Goal: Task Accomplishment & Management: Manage account settings

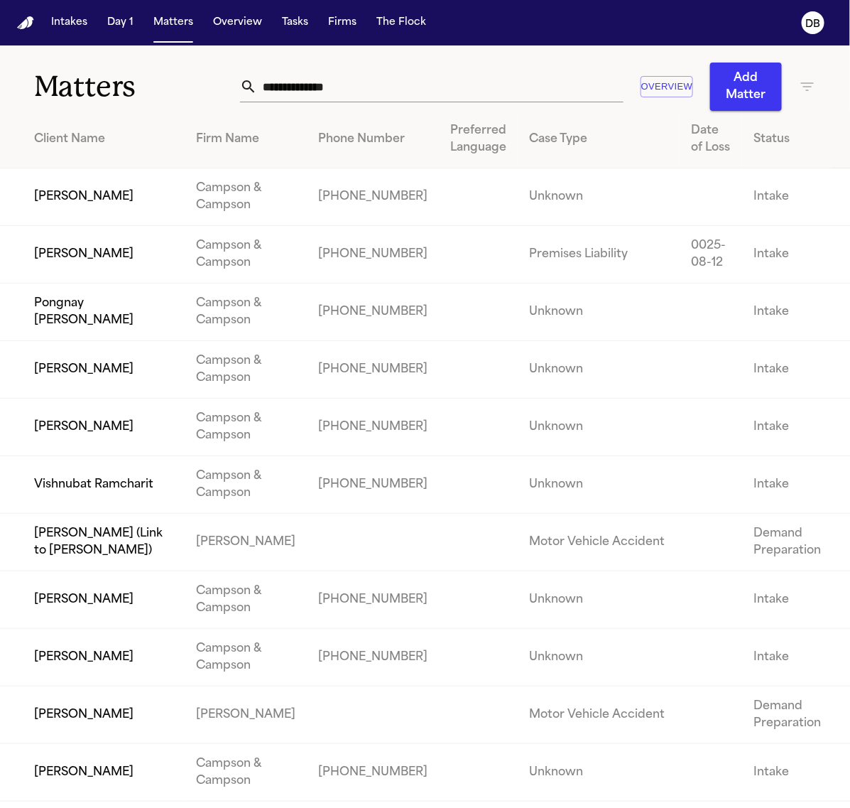
click at [323, 77] on input "text" at bounding box center [440, 86] width 367 height 31
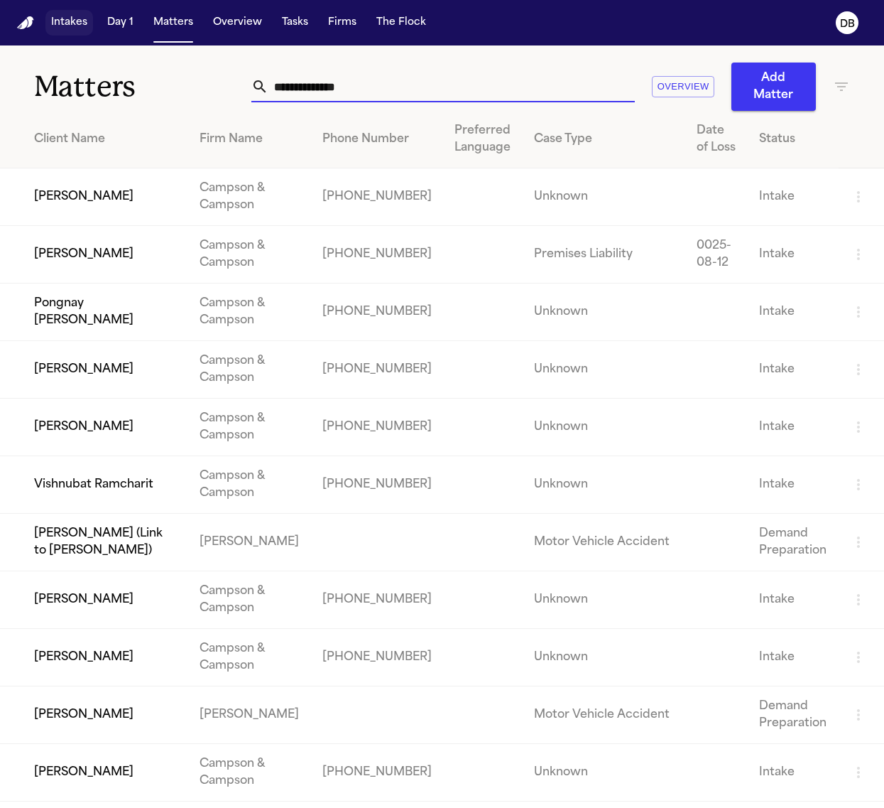
click at [83, 30] on button "Intakes" at bounding box center [69, 23] width 48 height 26
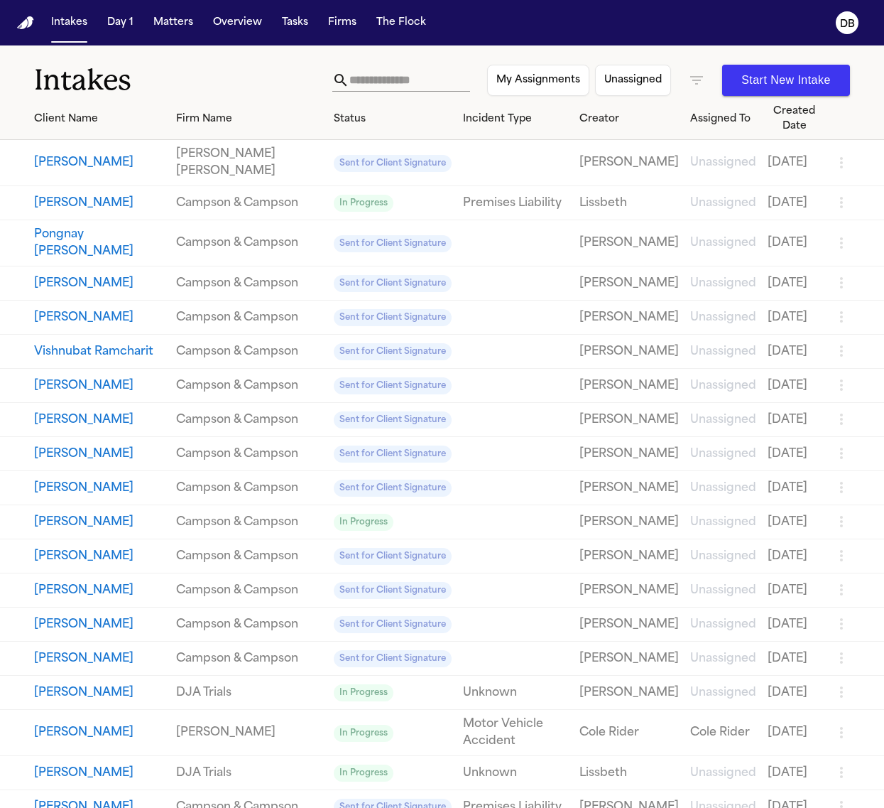
click at [759, 75] on button "Start New Intake" at bounding box center [786, 80] width 128 height 31
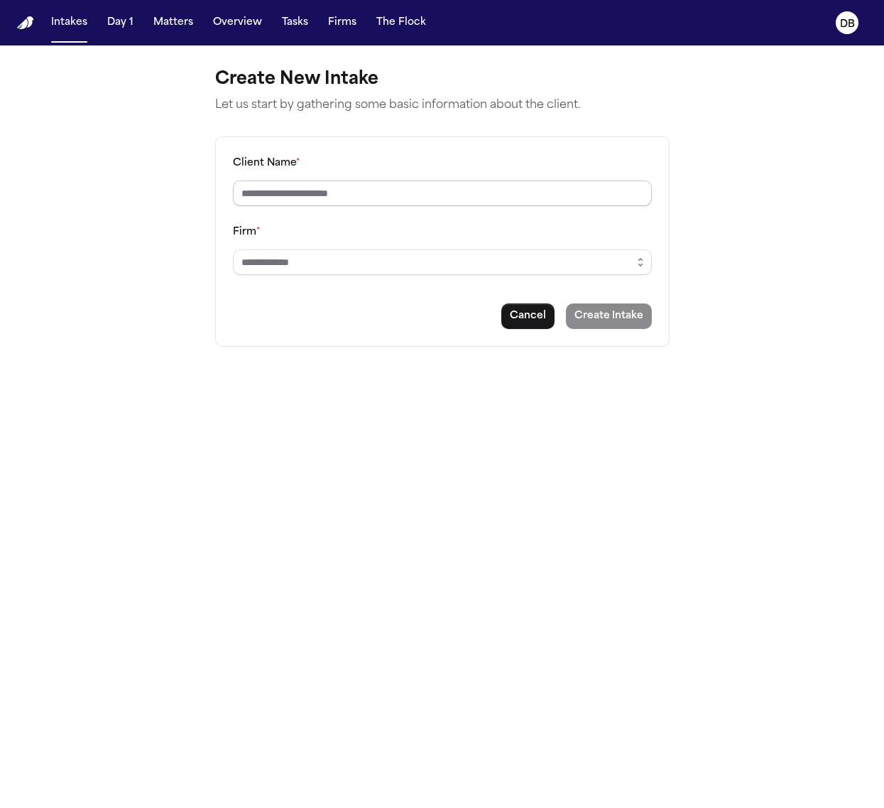
click at [555, 185] on input "Client Name *" at bounding box center [442, 193] width 419 height 26
click at [286, 15] on button "Tasks" at bounding box center [295, 23] width 38 height 26
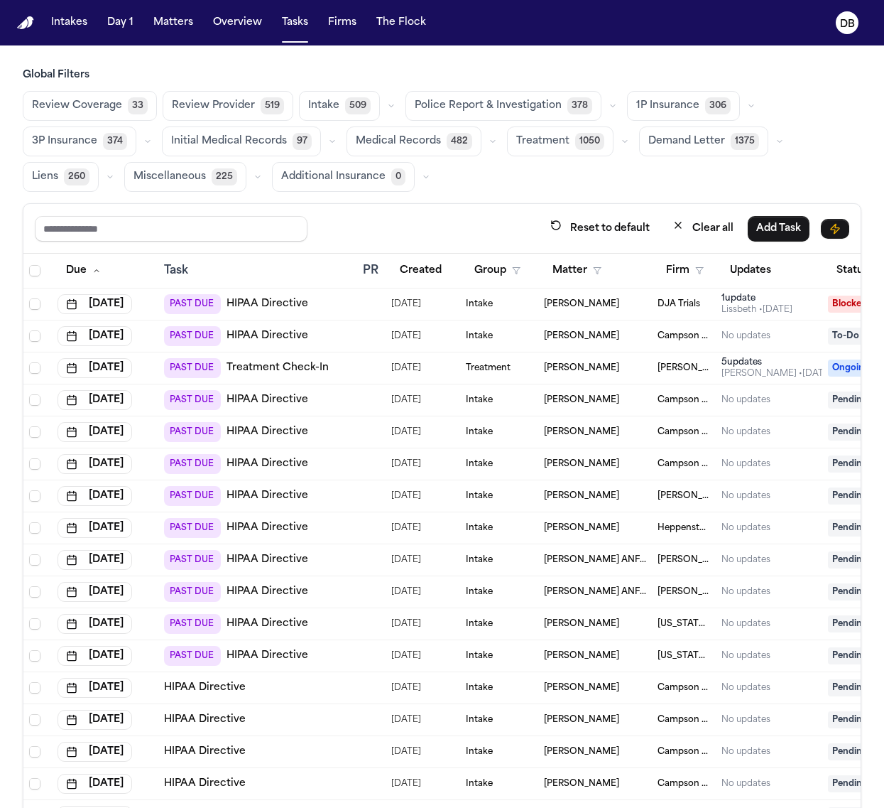
click at [173, 37] on nav "Intakes Day 1 Matters Overview Tasks Firms The Flock DB" at bounding box center [442, 22] width 884 height 45
click at [174, 34] on button "Matters" at bounding box center [173, 23] width 51 height 26
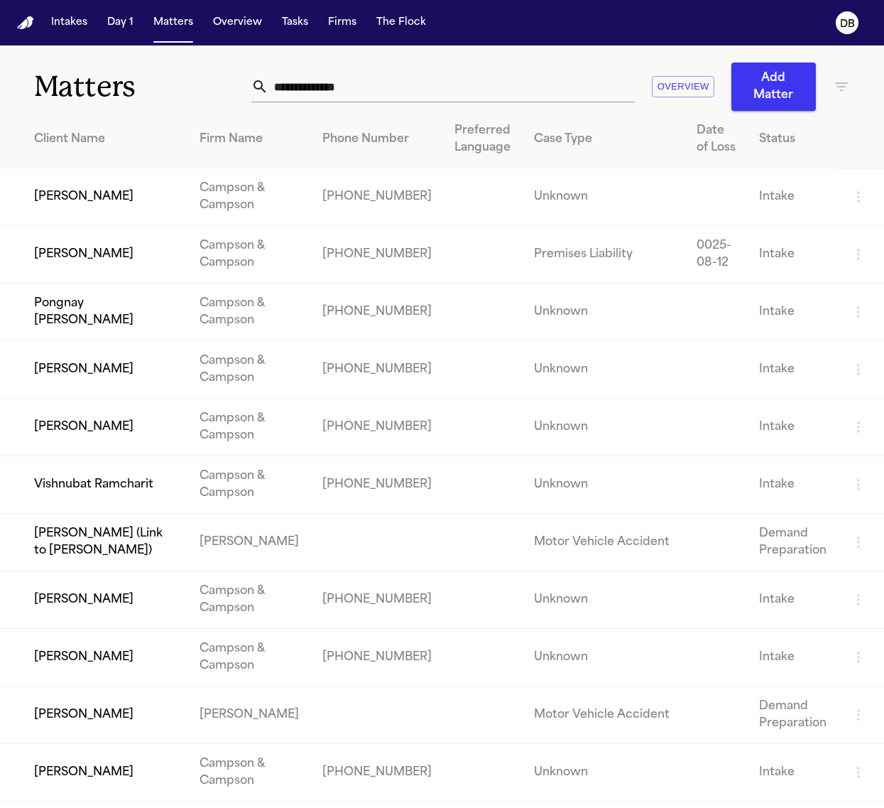
click at [814, 82] on div "Overview Add Matter" at bounding box center [550, 87] width 599 height 48
click at [833, 83] on icon "button" at bounding box center [841, 86] width 17 height 17
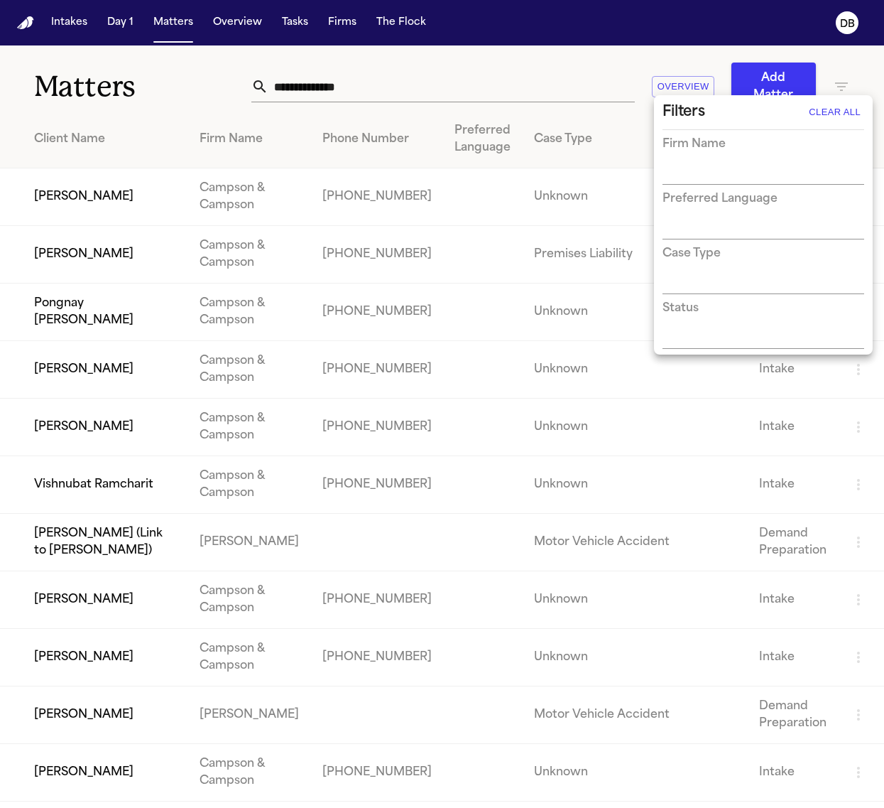
click at [757, 171] on input "text" at bounding box center [753, 174] width 180 height 20
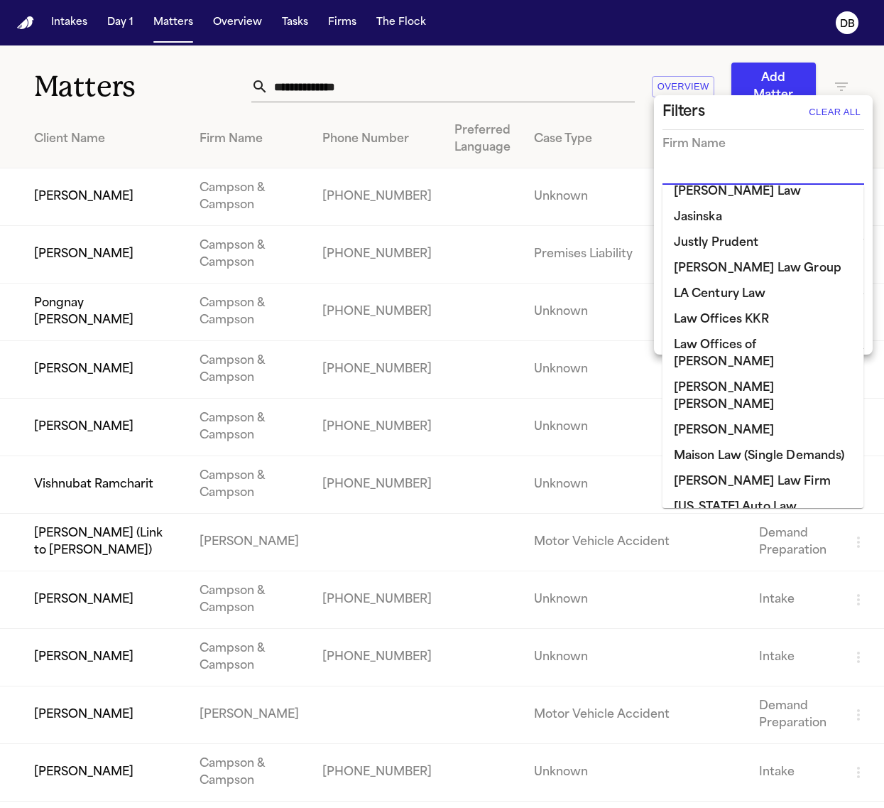
scroll to position [799, 0]
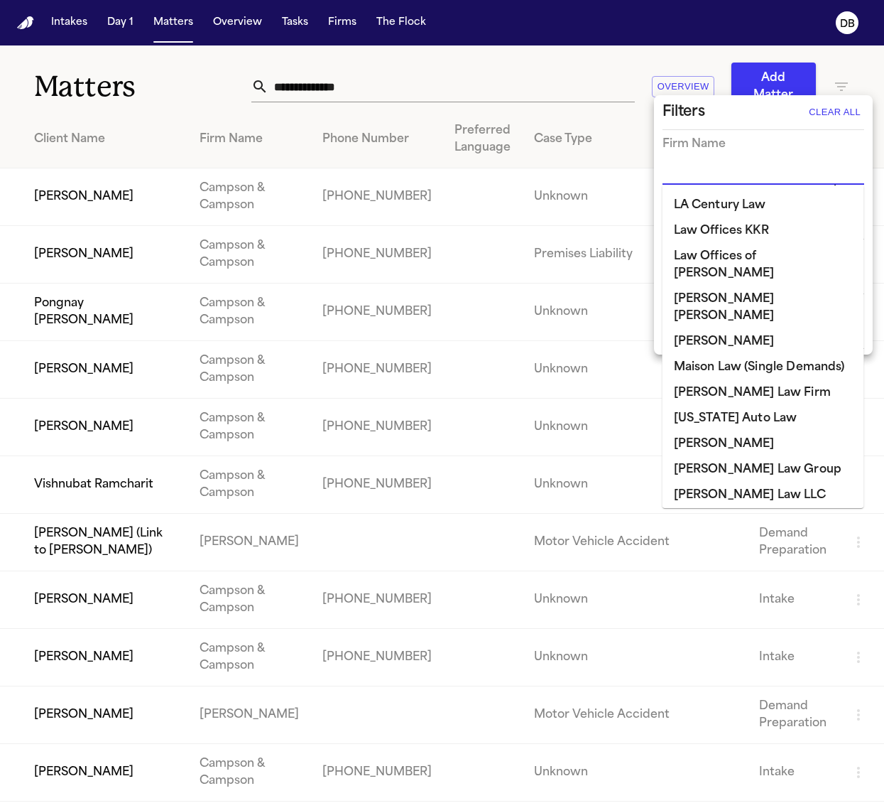
click at [773, 431] on li "[PERSON_NAME]" at bounding box center [764, 444] width 202 height 26
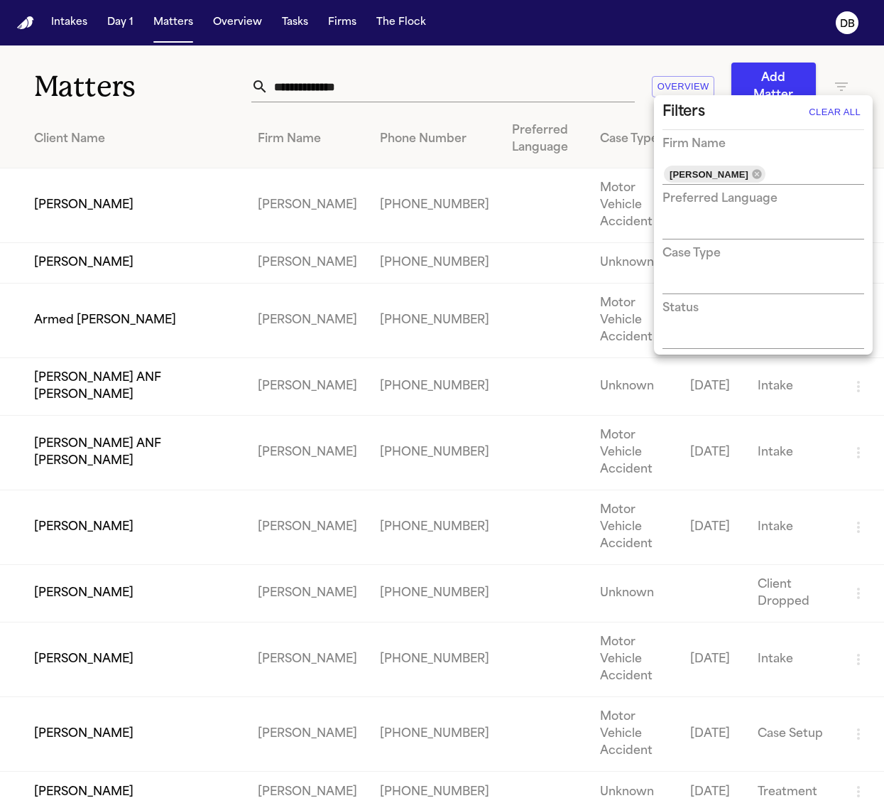
click at [774, 112] on div "Filters Clear All" at bounding box center [764, 112] width 202 height 23
click at [200, 139] on div at bounding box center [442, 404] width 884 height 808
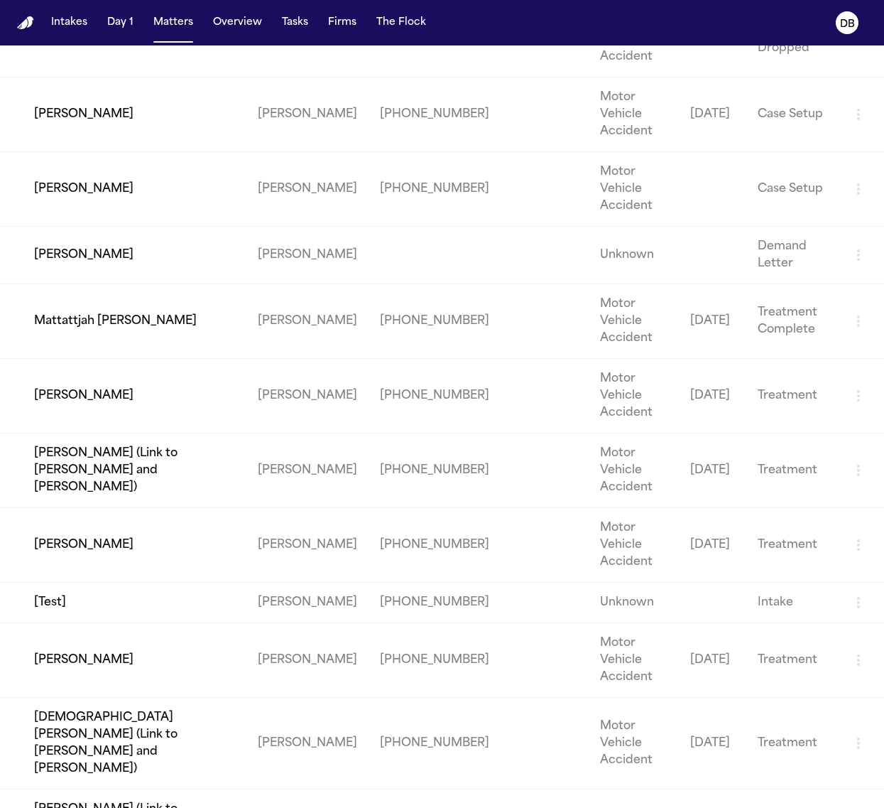
scroll to position [1421, 0]
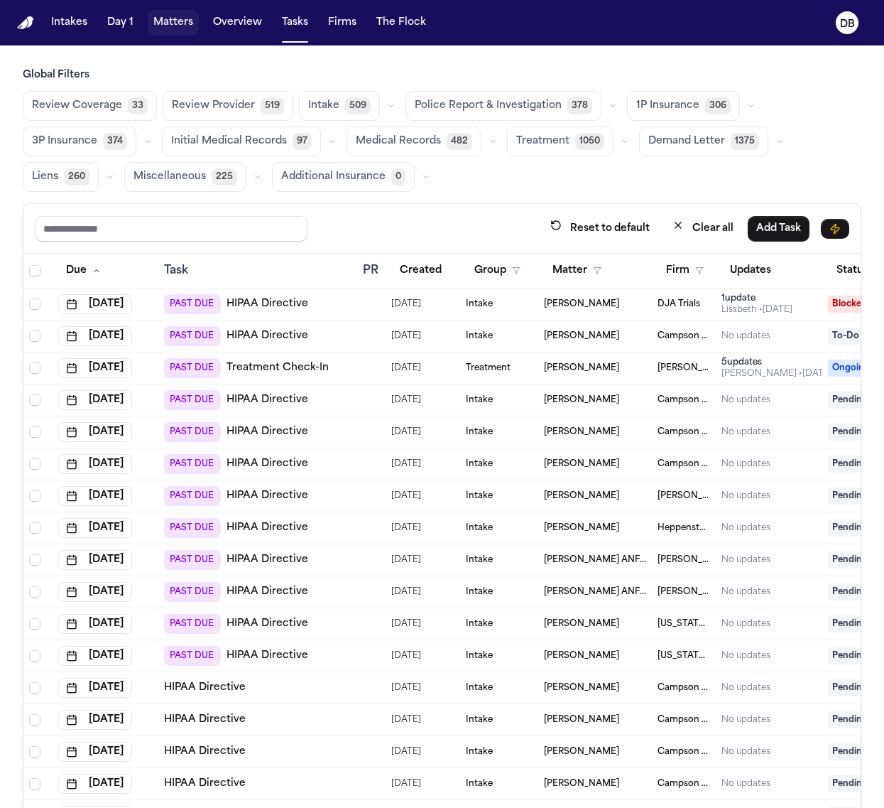
click at [195, 32] on span "Matters" at bounding box center [173, 23] width 51 height 26
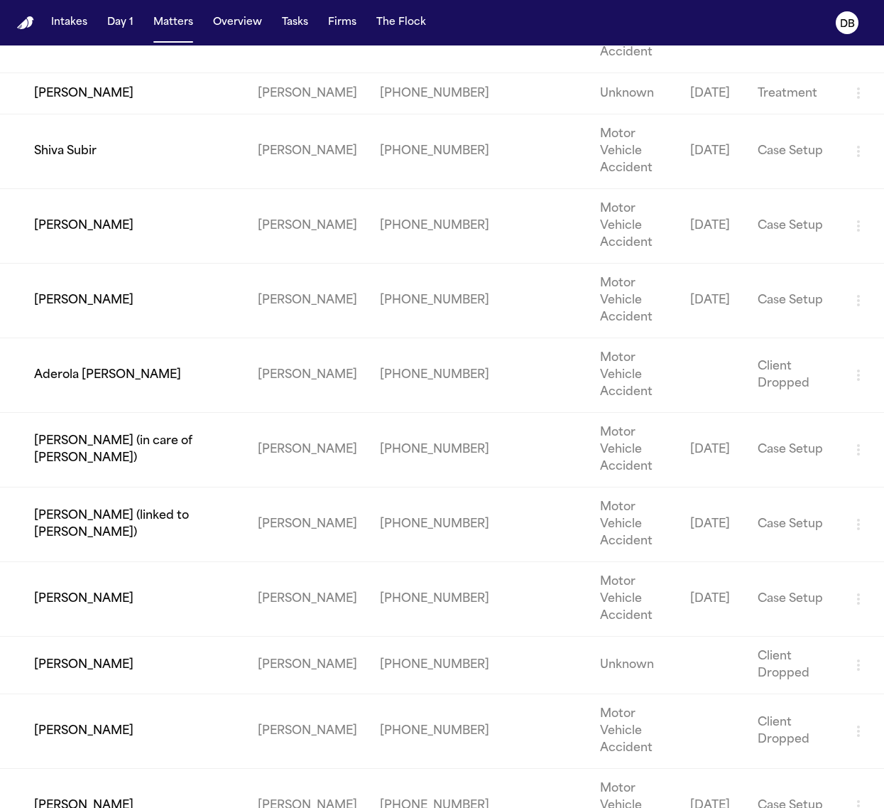
scroll to position [977, 0]
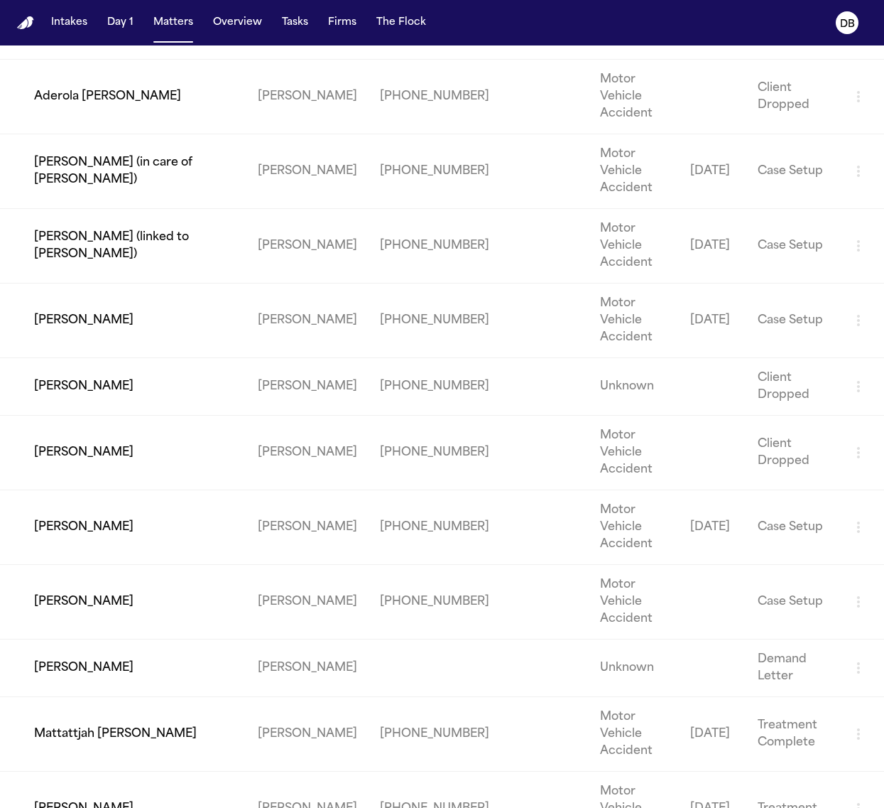
drag, startPoint x: 57, startPoint y: 553, endPoint x: 50, endPoint y: 549, distance: 7.9
click at [50, 771] on td "[PERSON_NAME]" at bounding box center [123, 808] width 247 height 75
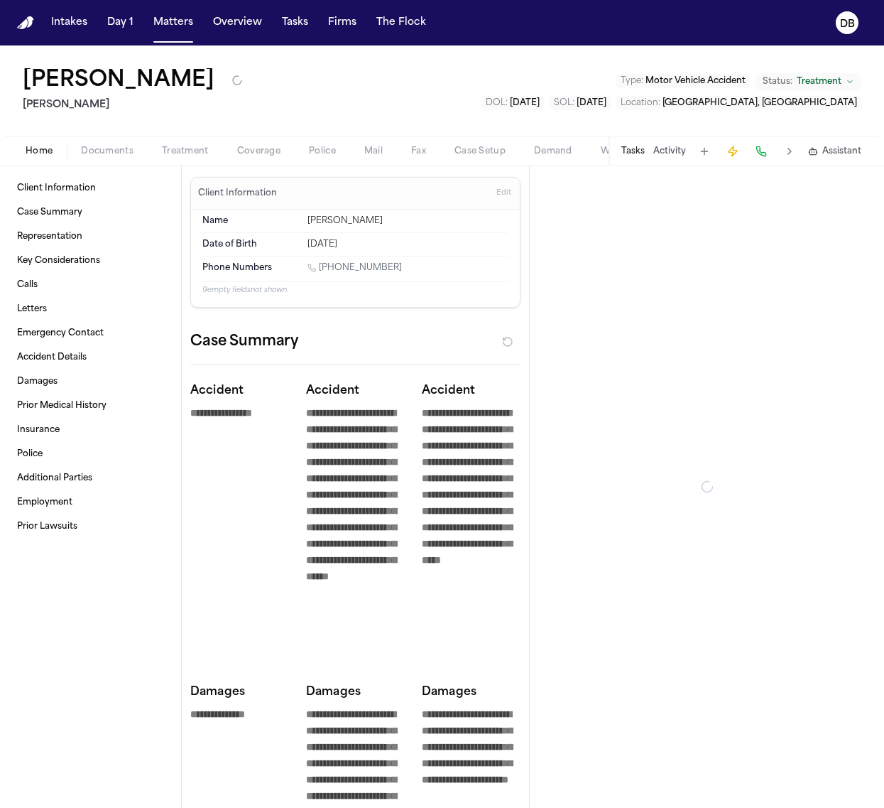
type textarea "*"
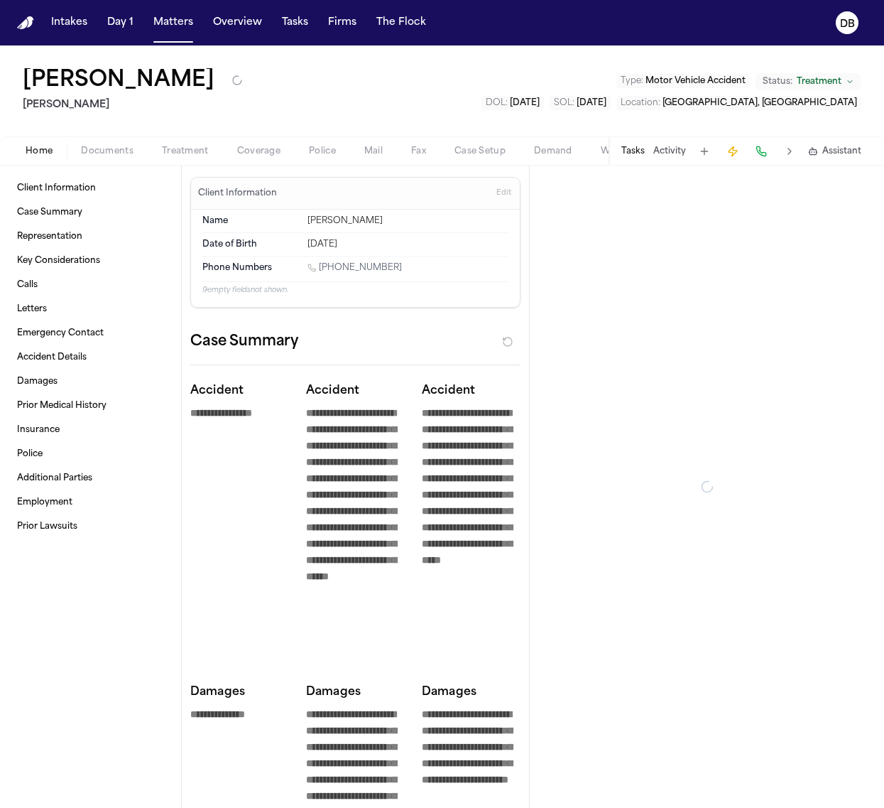
type textarea "*"
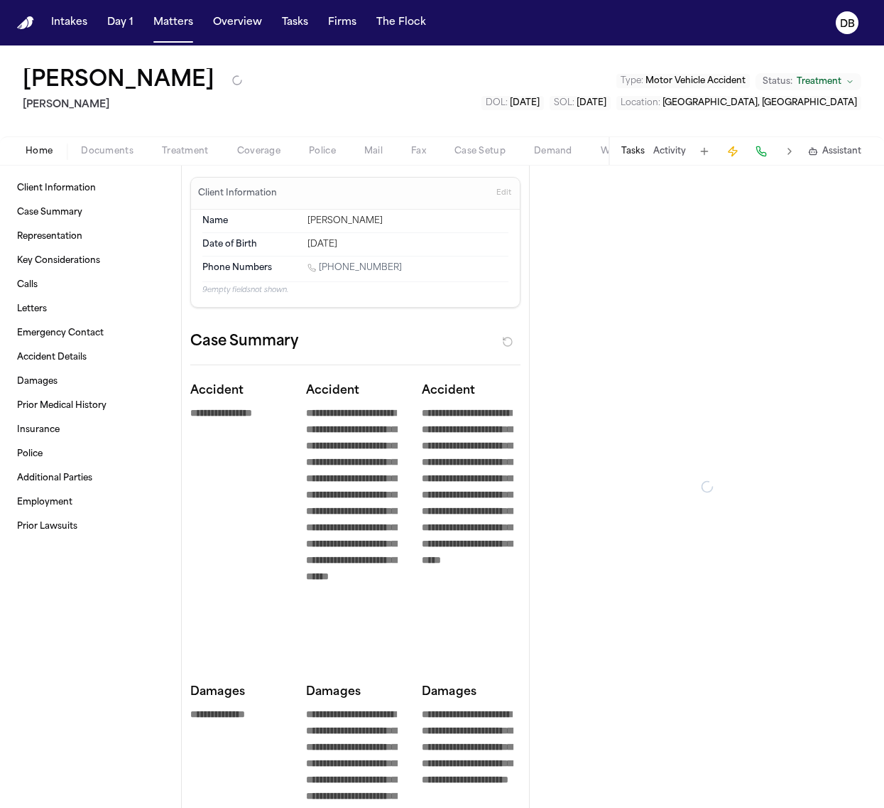
type textarea "*"
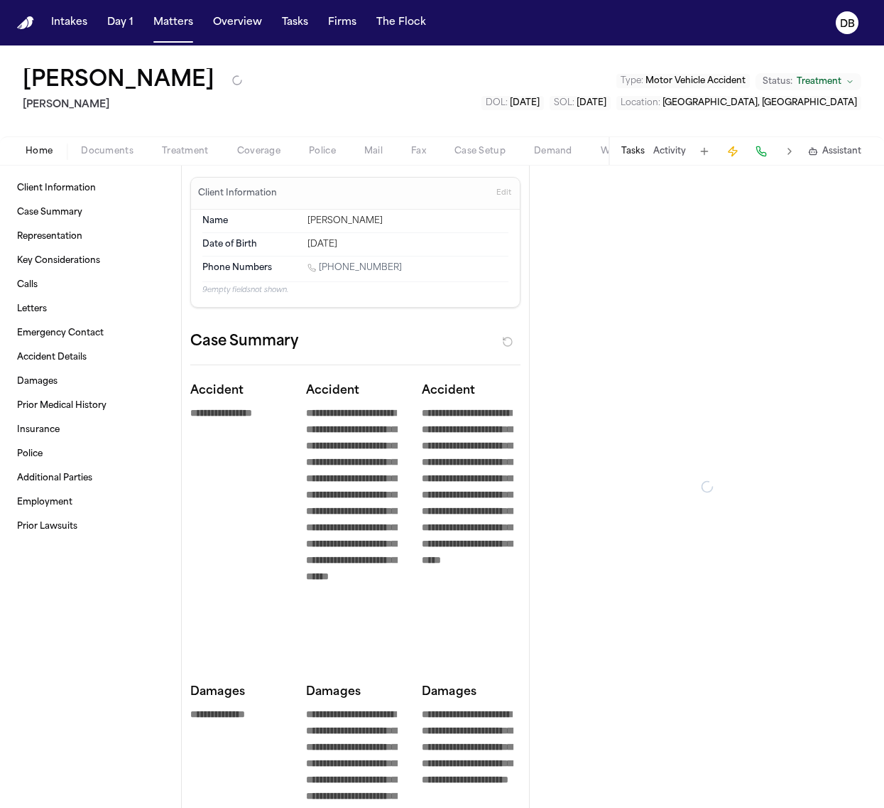
type textarea "*"
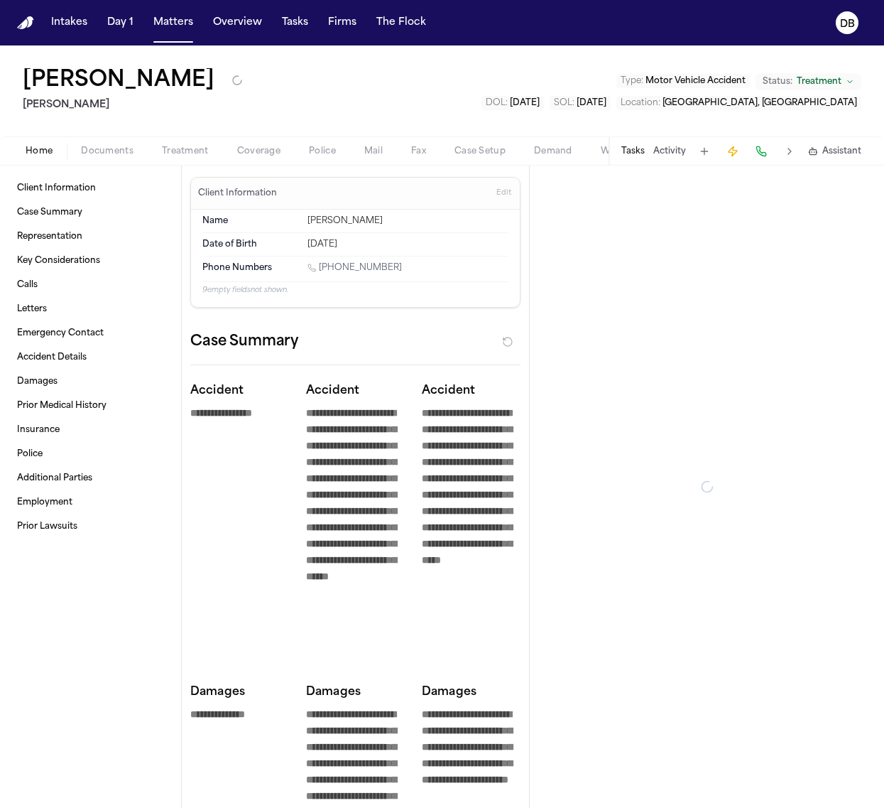
type textarea "*"
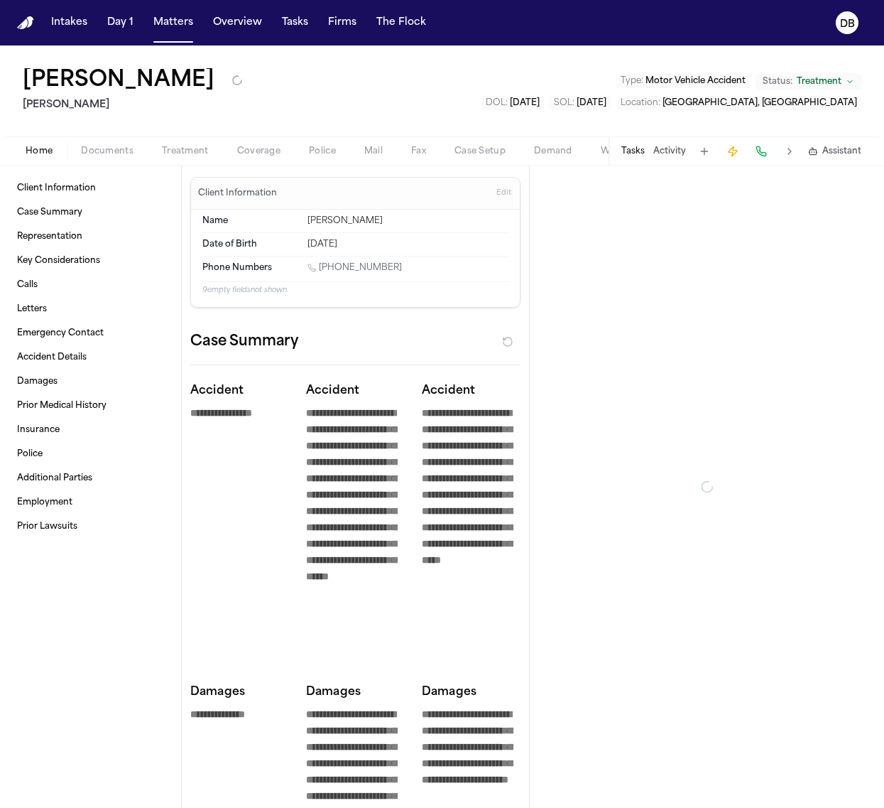
type textarea "*"
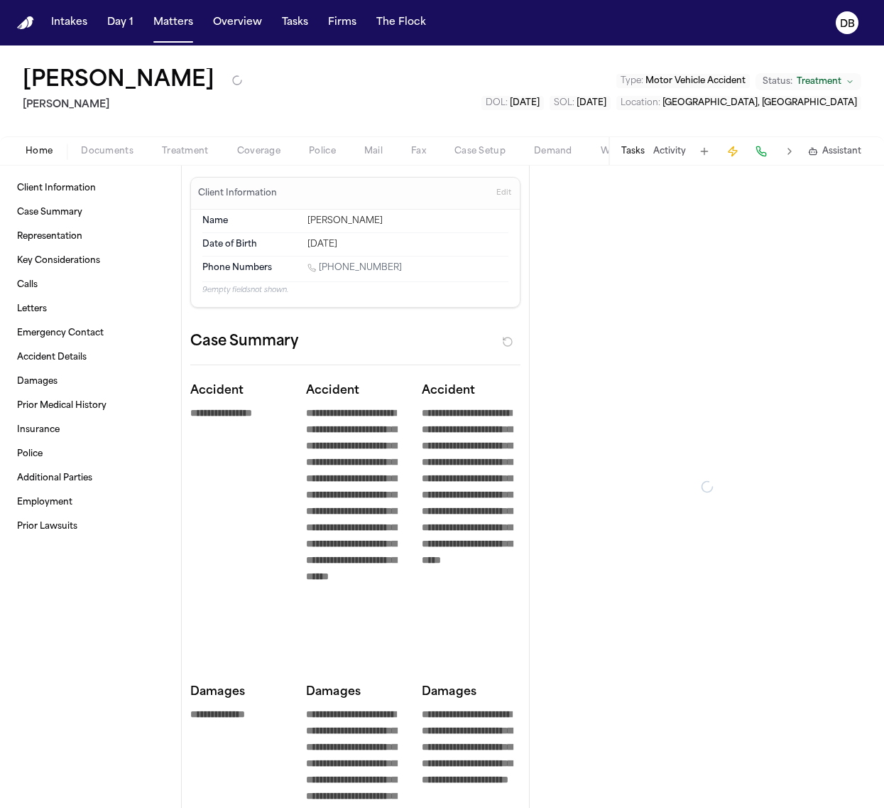
type textarea "*"
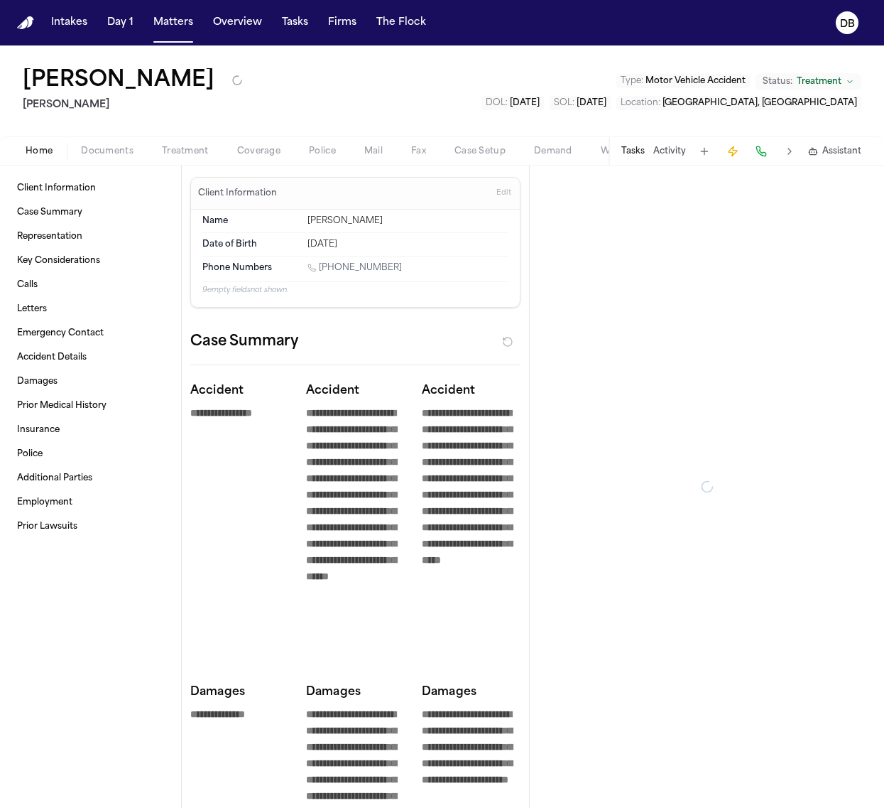
type textarea "*"
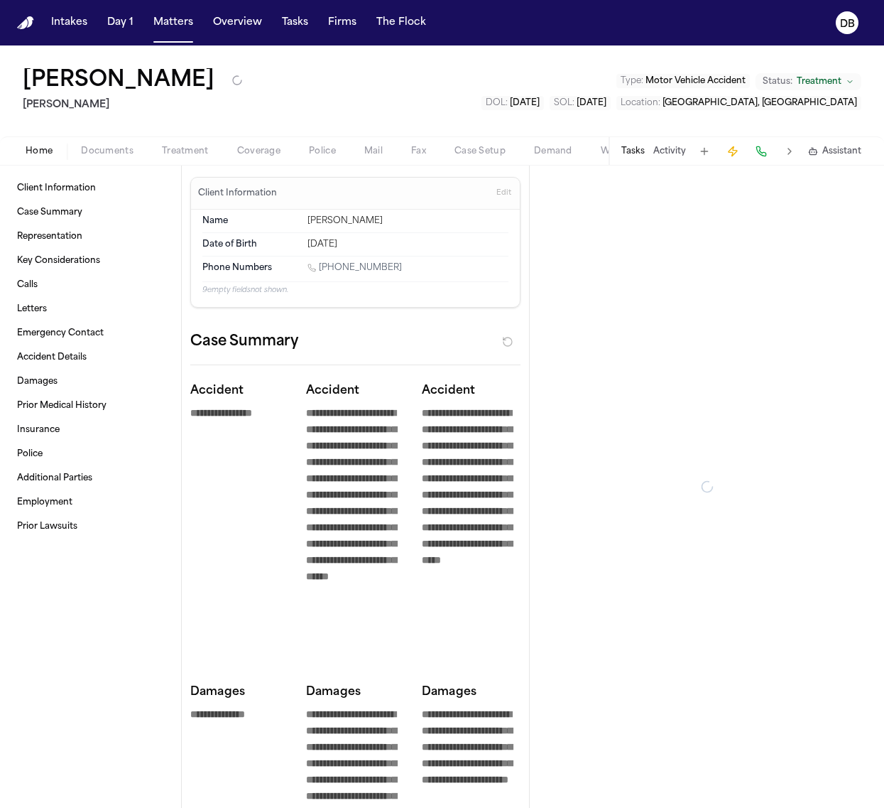
type textarea "*"
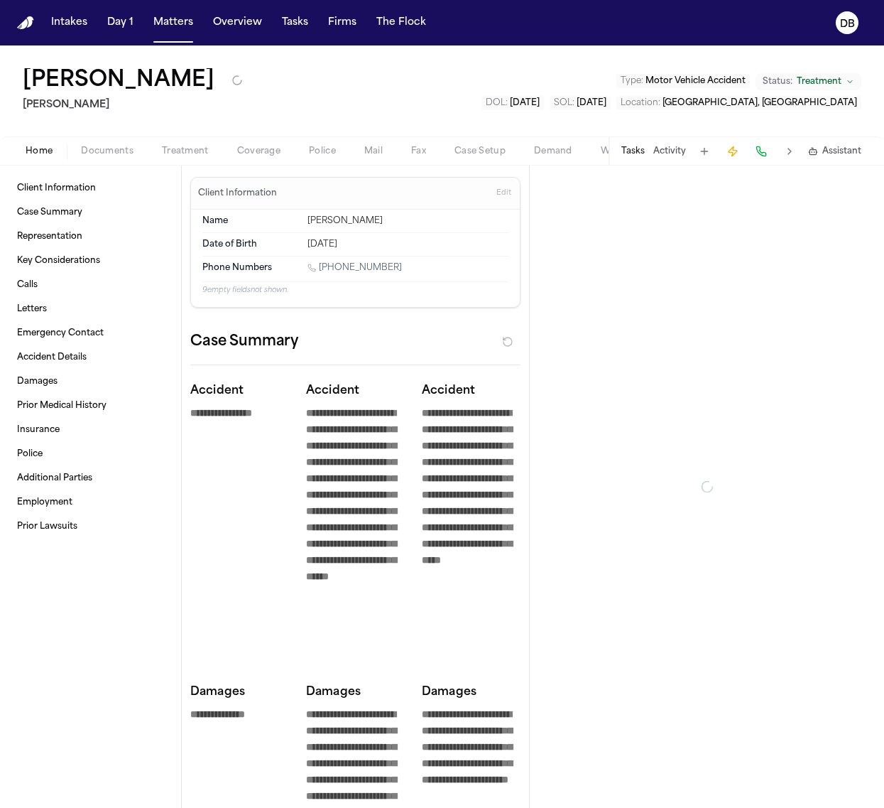
type textarea "*"
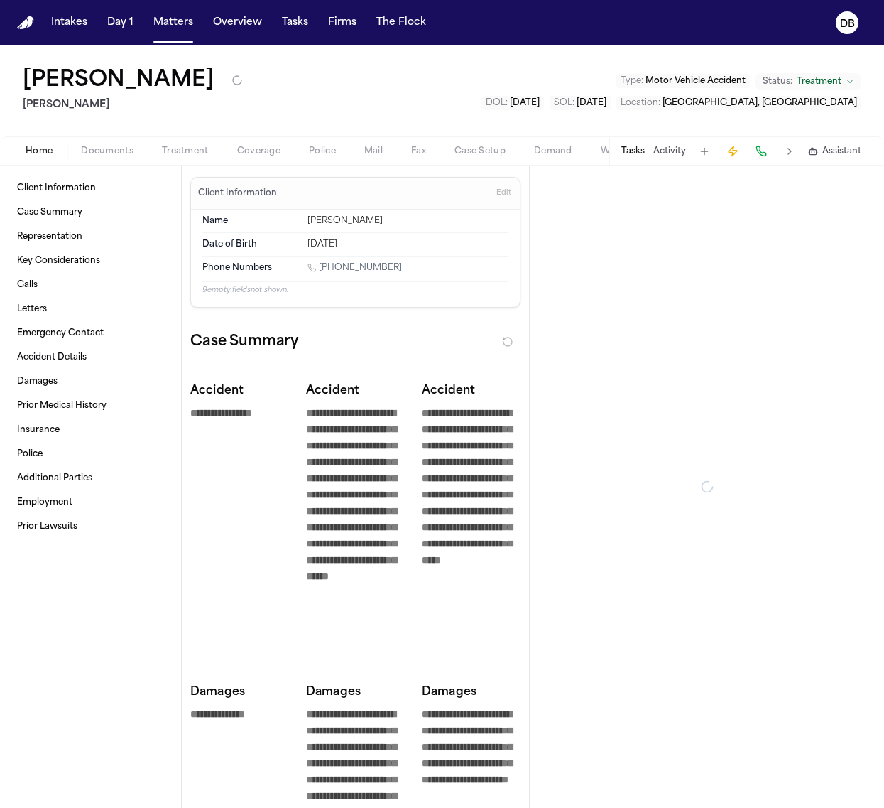
type textarea "*"
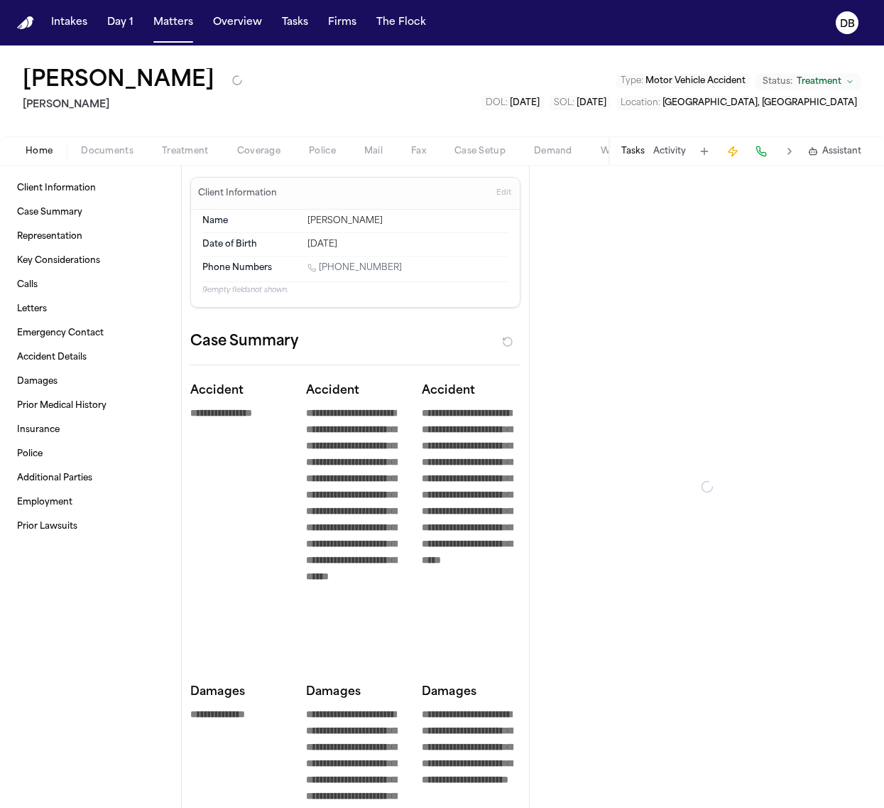
type textarea "*"
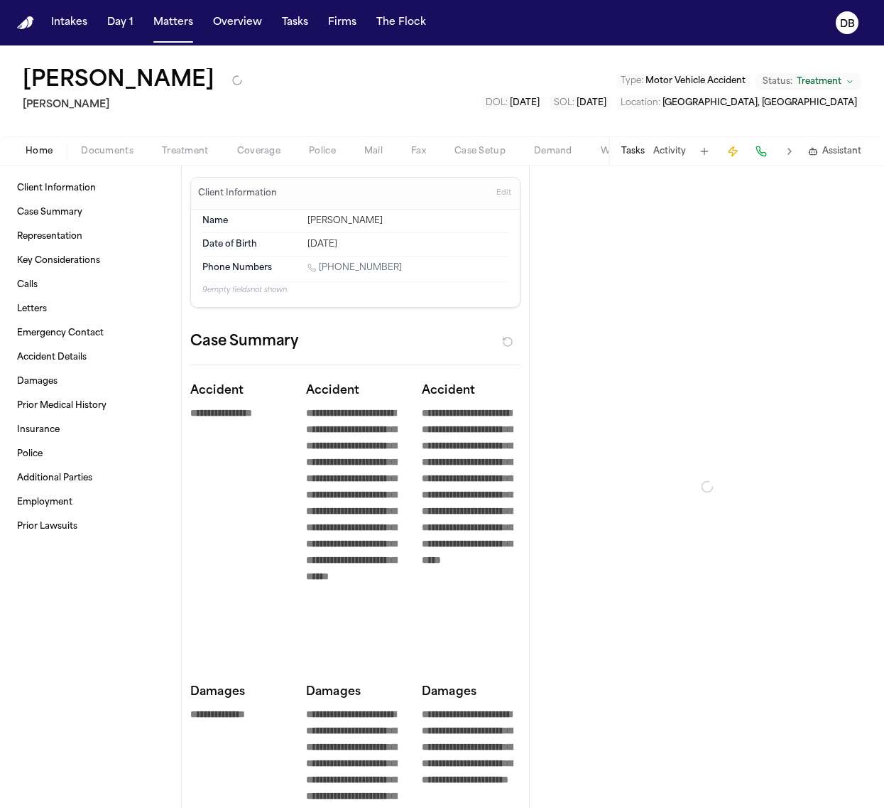
type textarea "*"
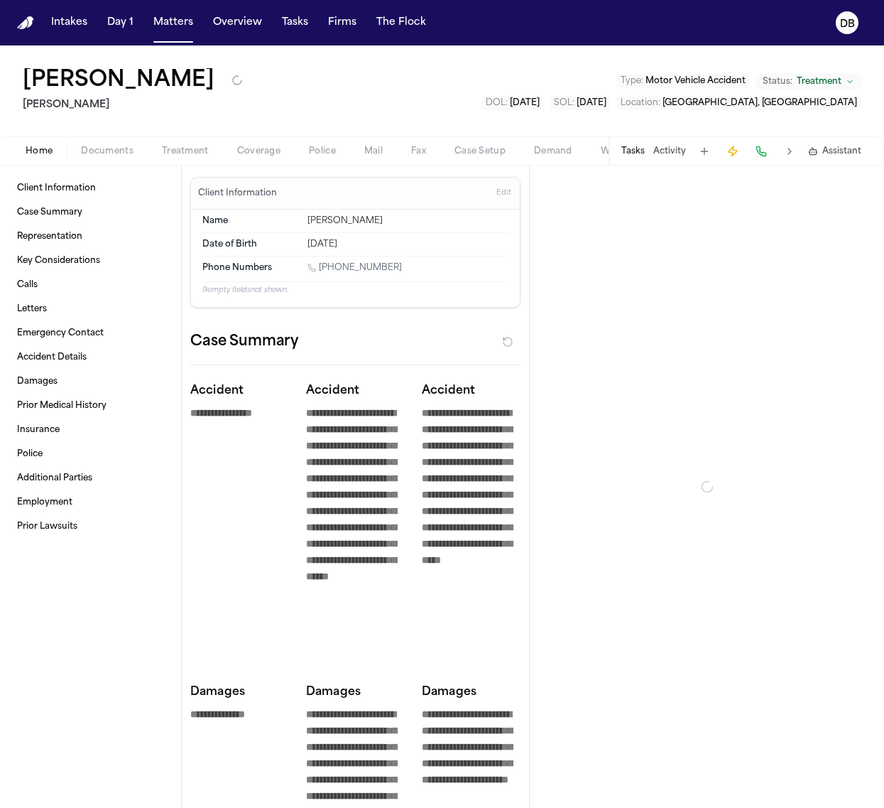
type textarea "*"
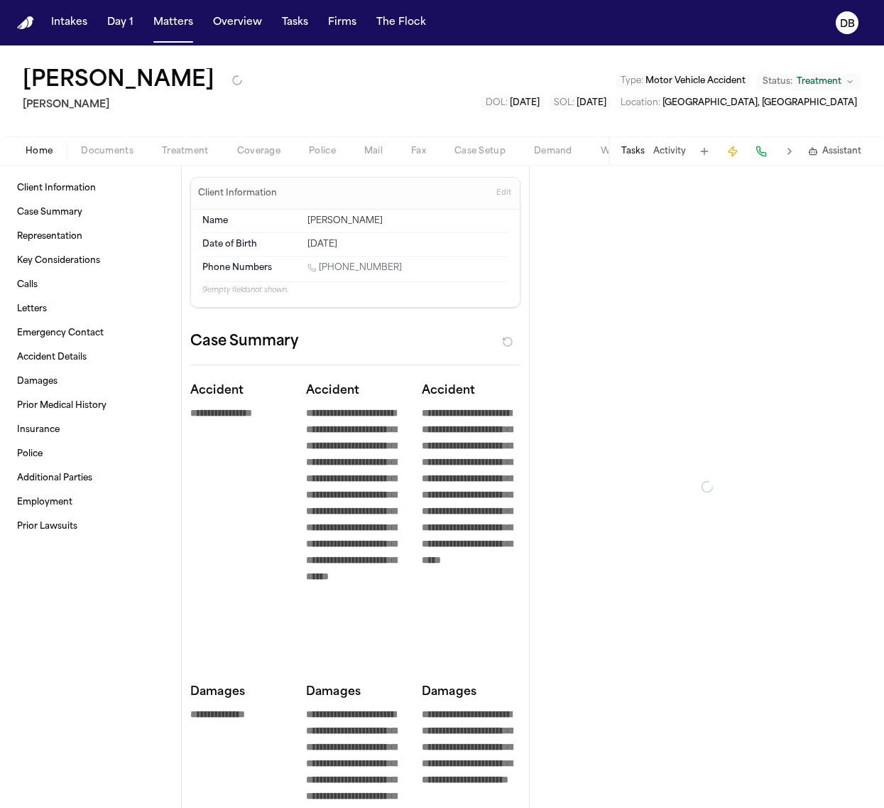
type textarea "*"
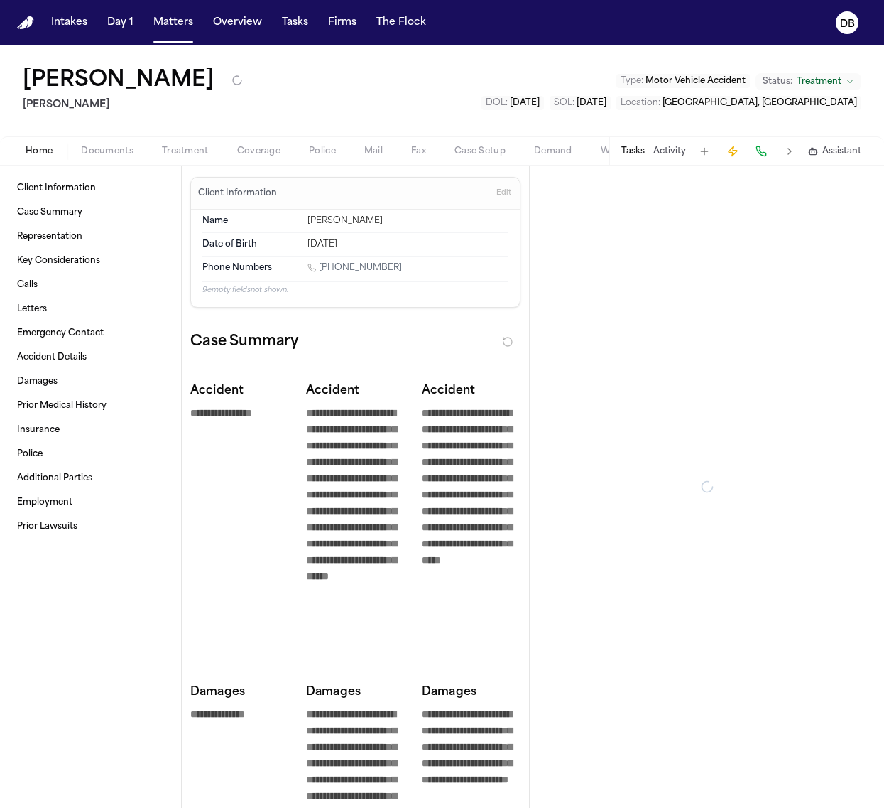
type textarea "*"
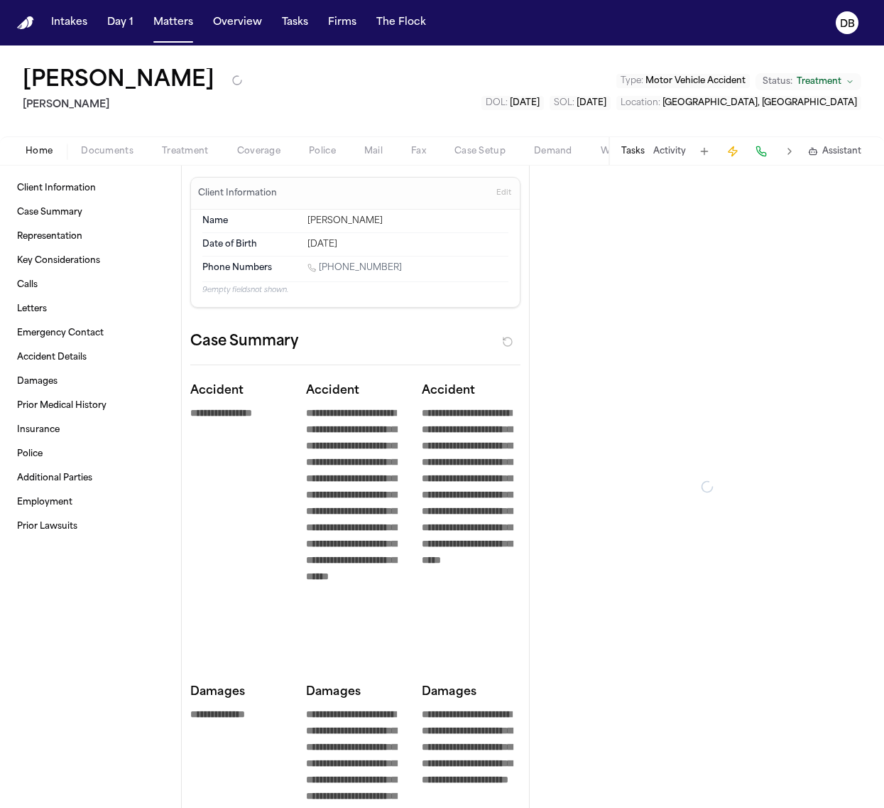
type textarea "*"
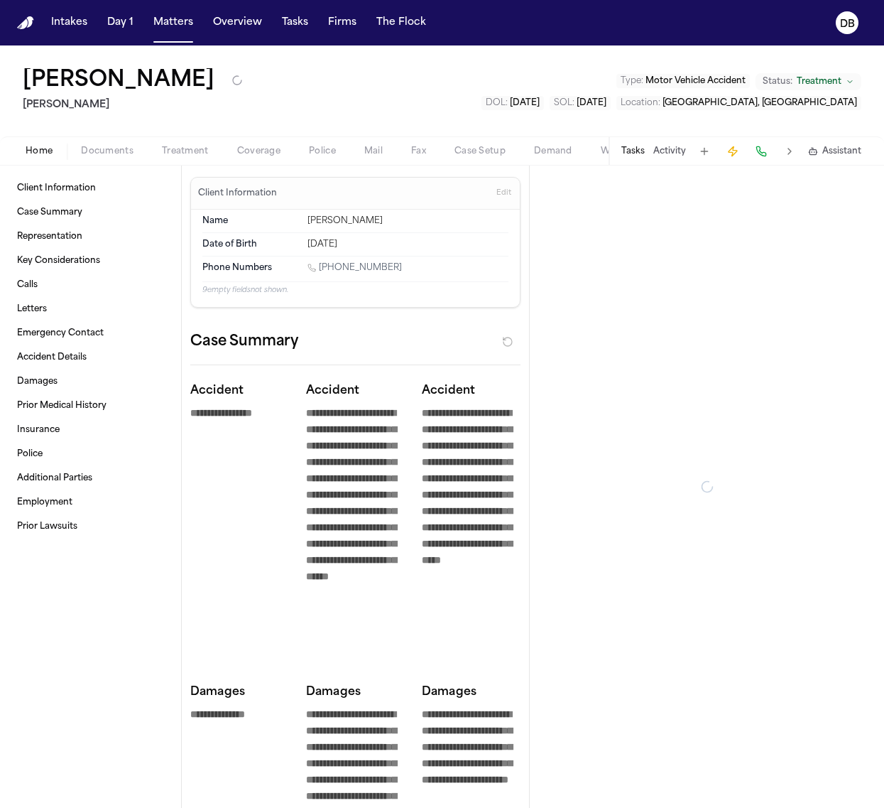
type textarea "*"
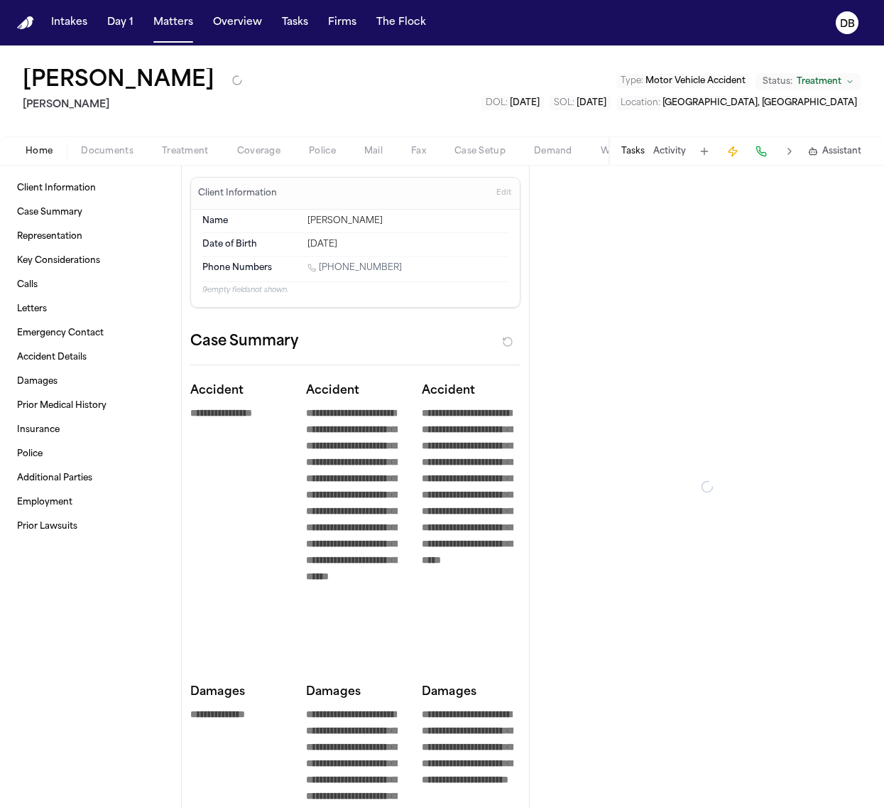
type textarea "*"
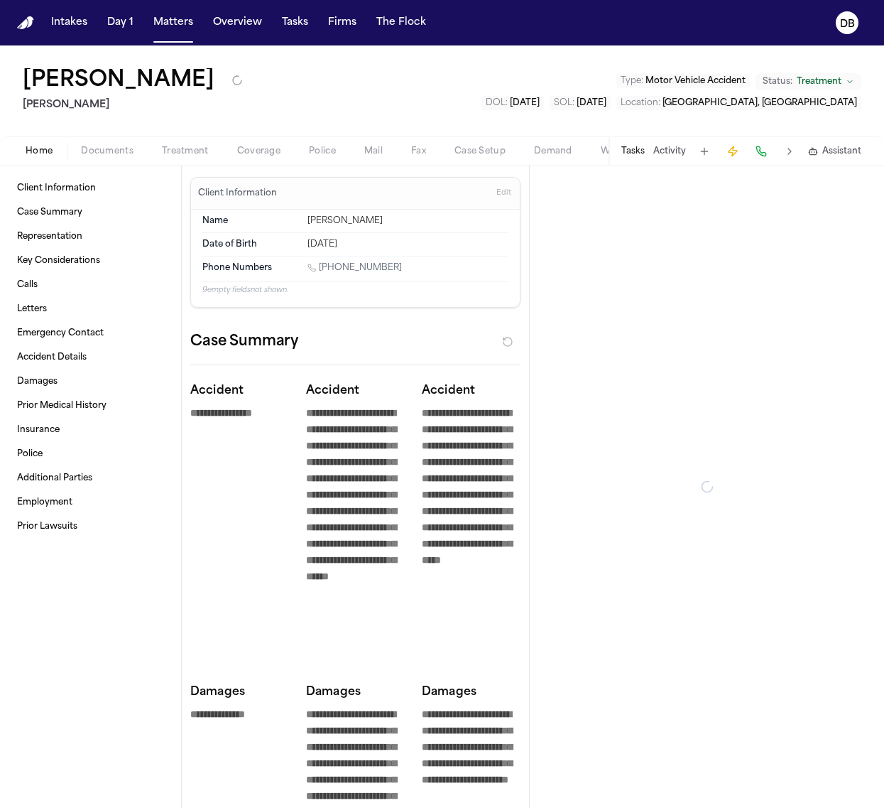
type textarea "*"
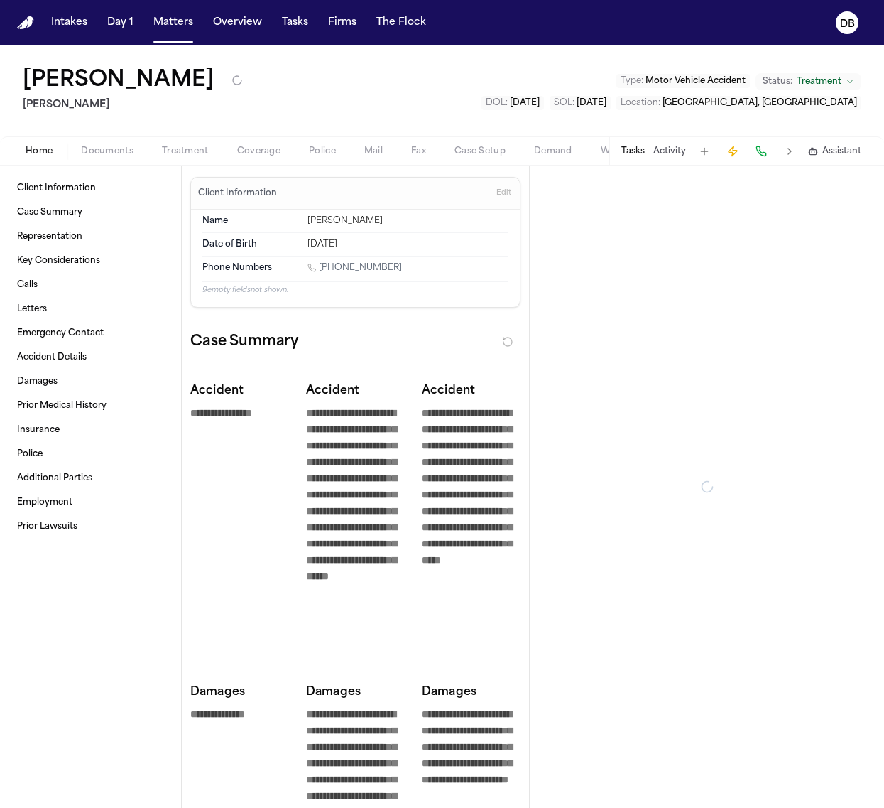
type textarea "*"
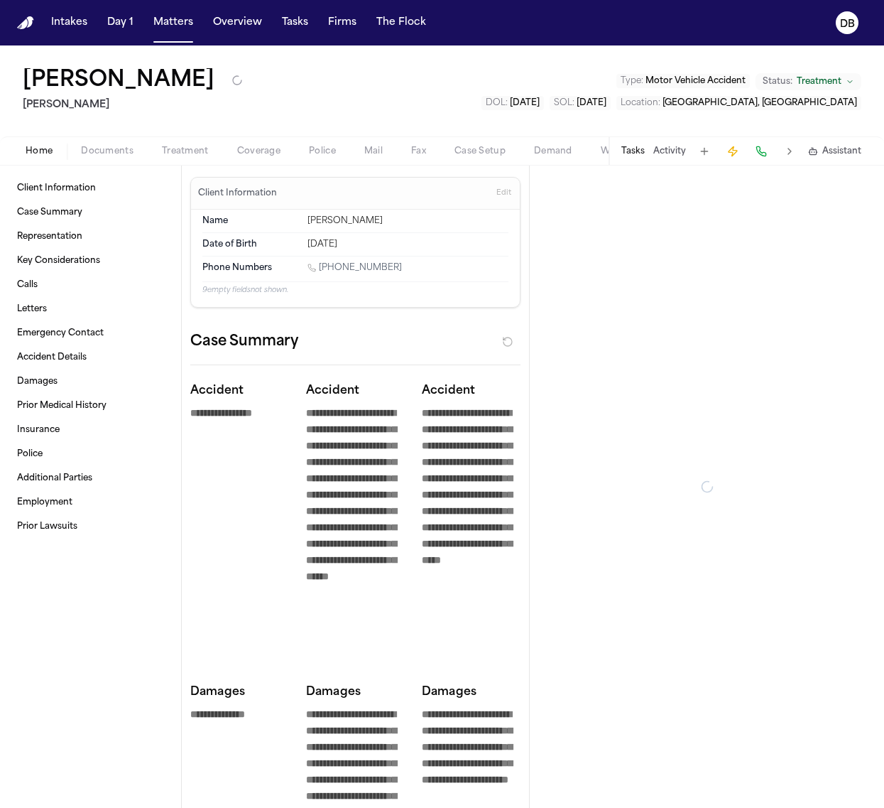
type textarea "*"
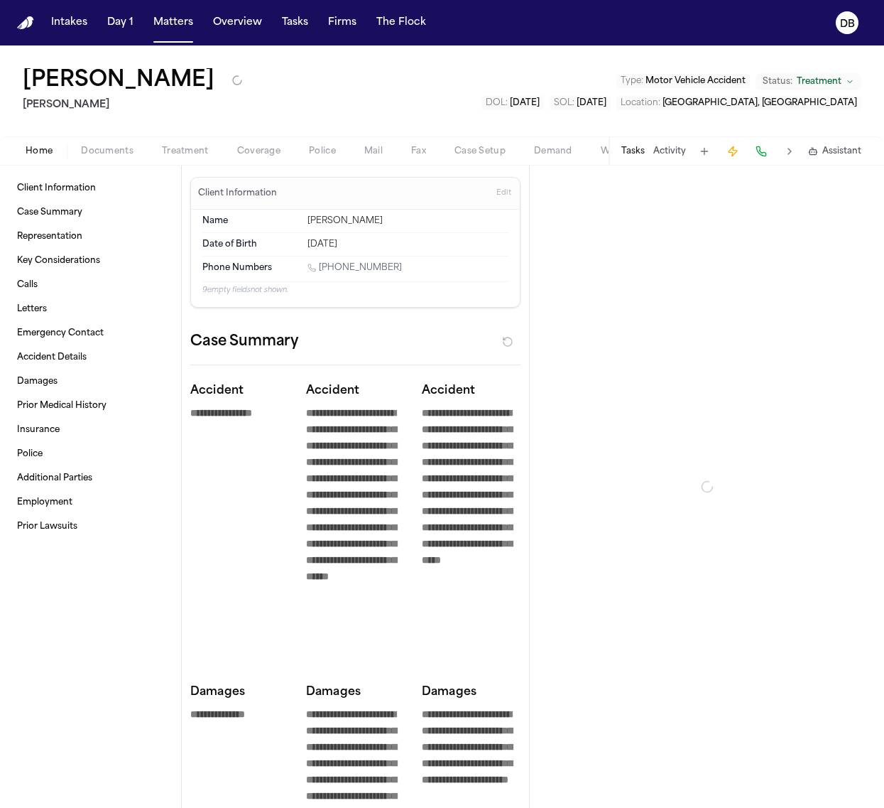
type textarea "*"
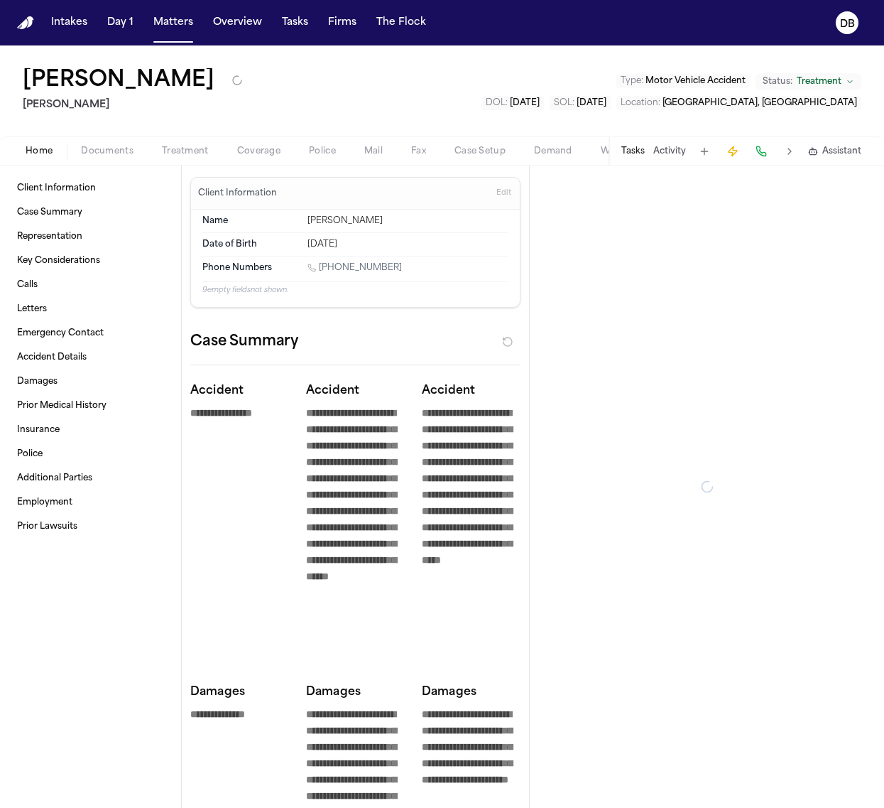
type textarea "*"
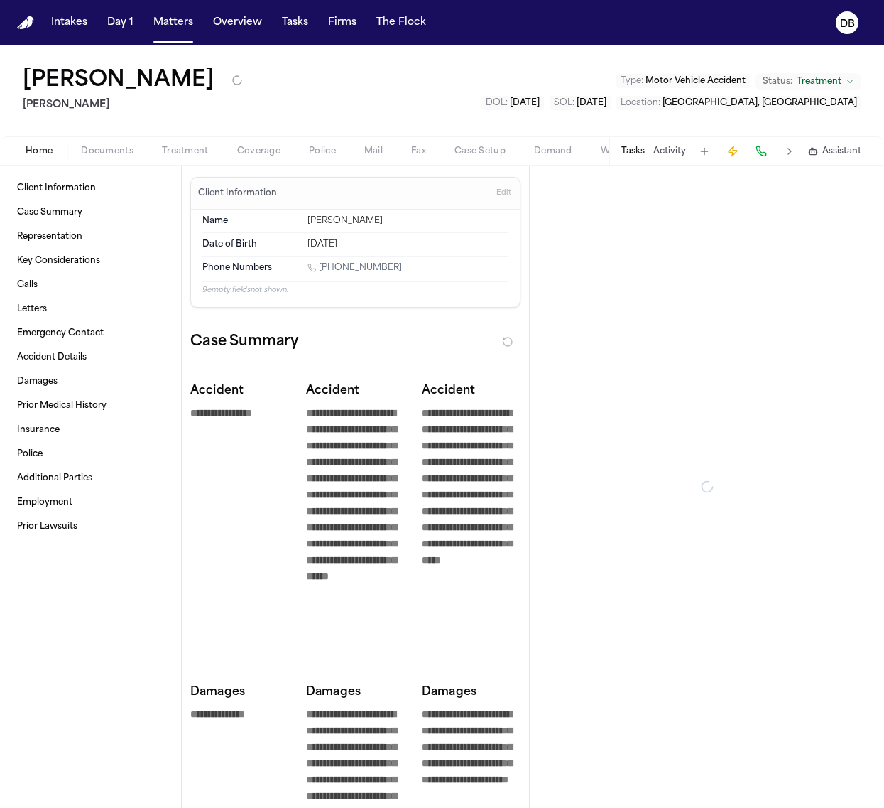
type textarea "*"
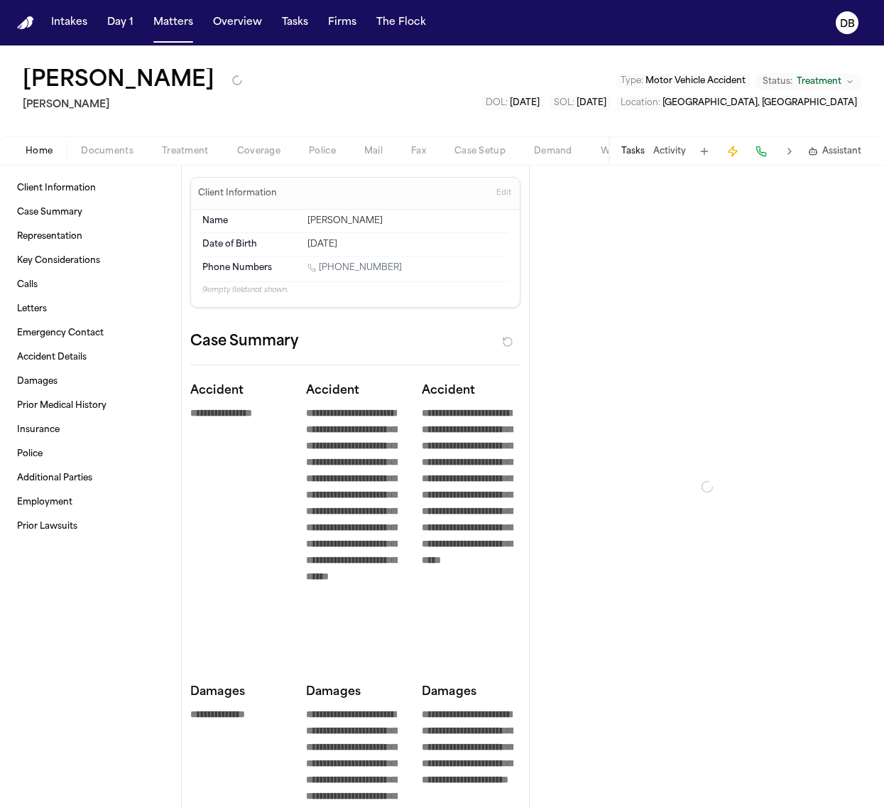
type textarea "*"
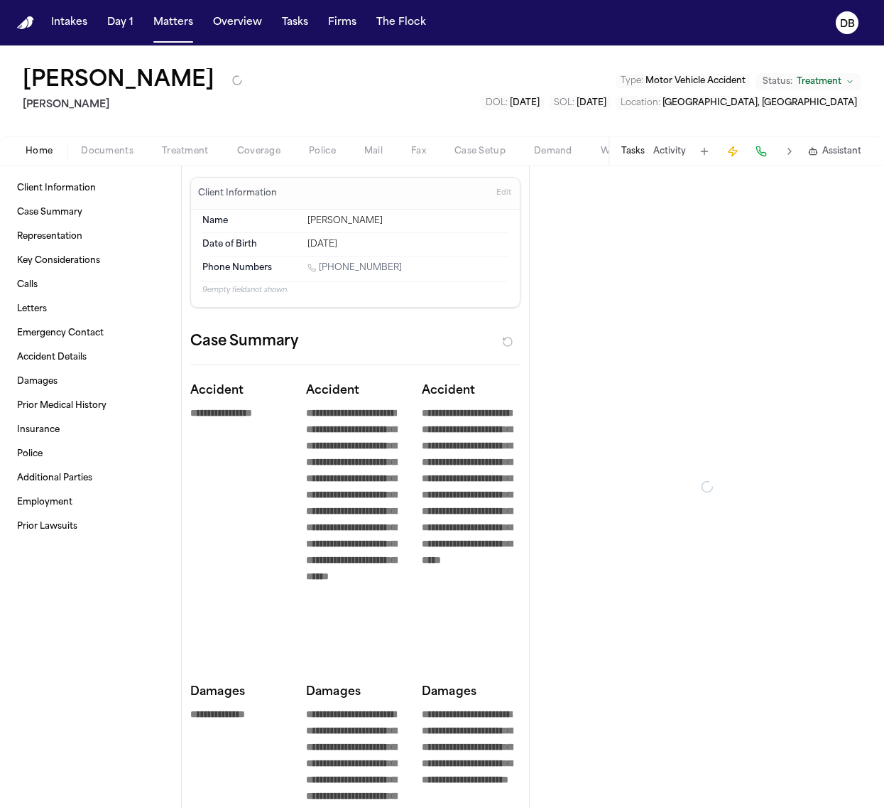
type textarea "*"
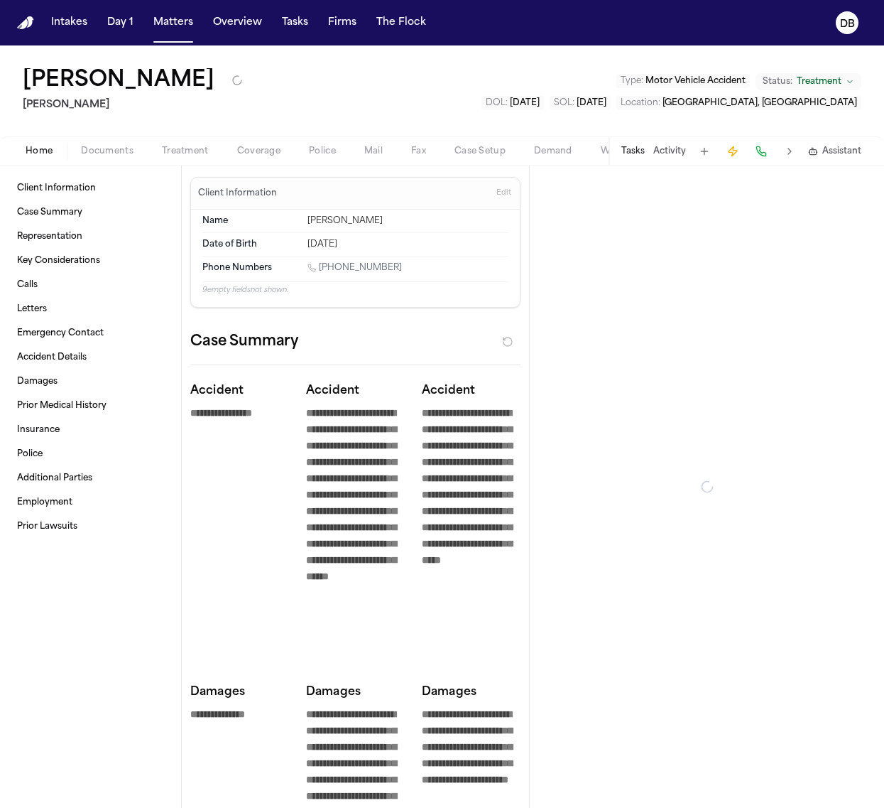
type textarea "*"
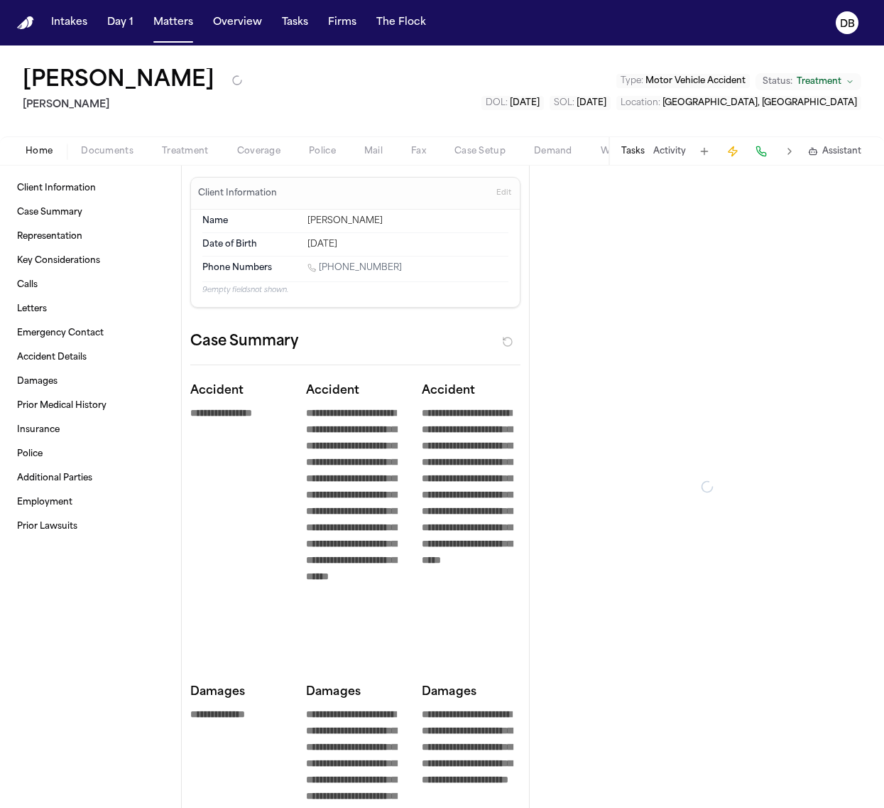
type textarea "*"
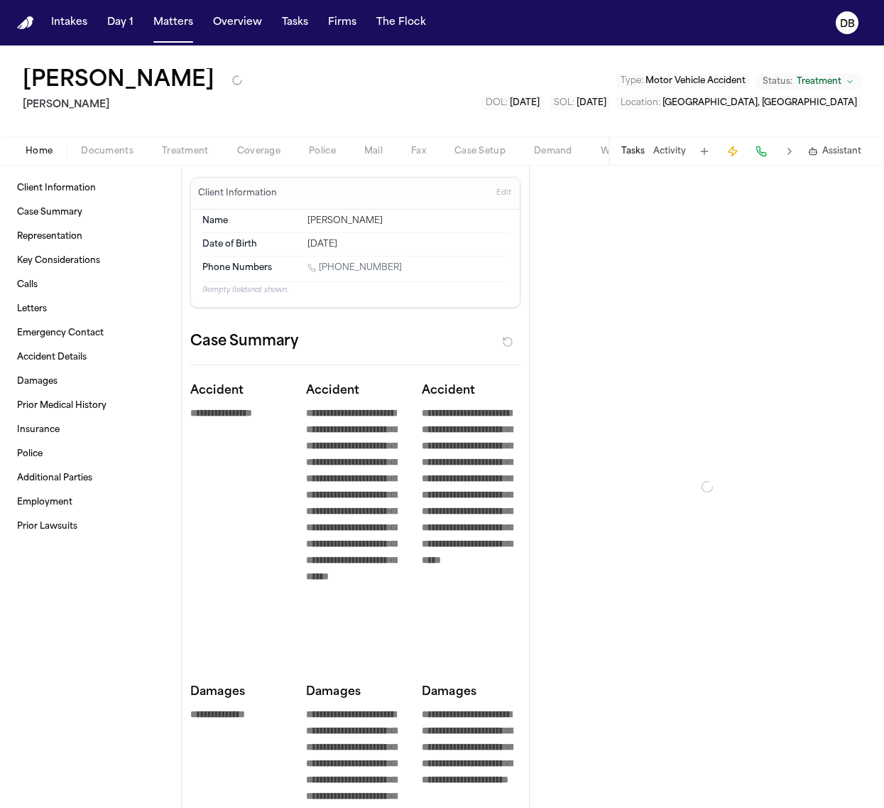
type textarea "*"
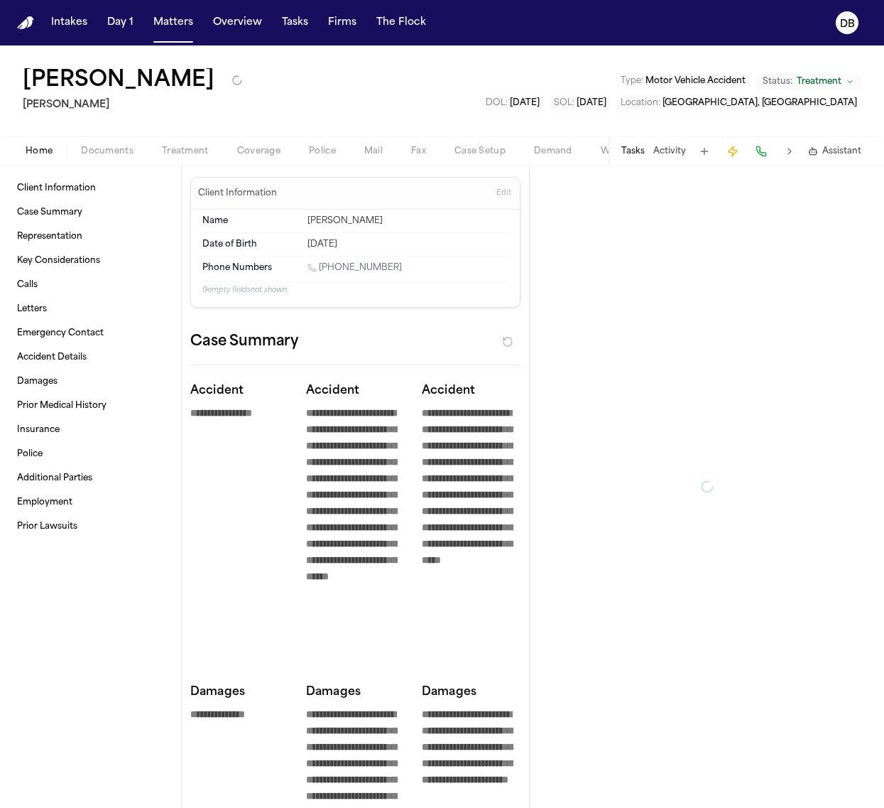
type textarea "*"
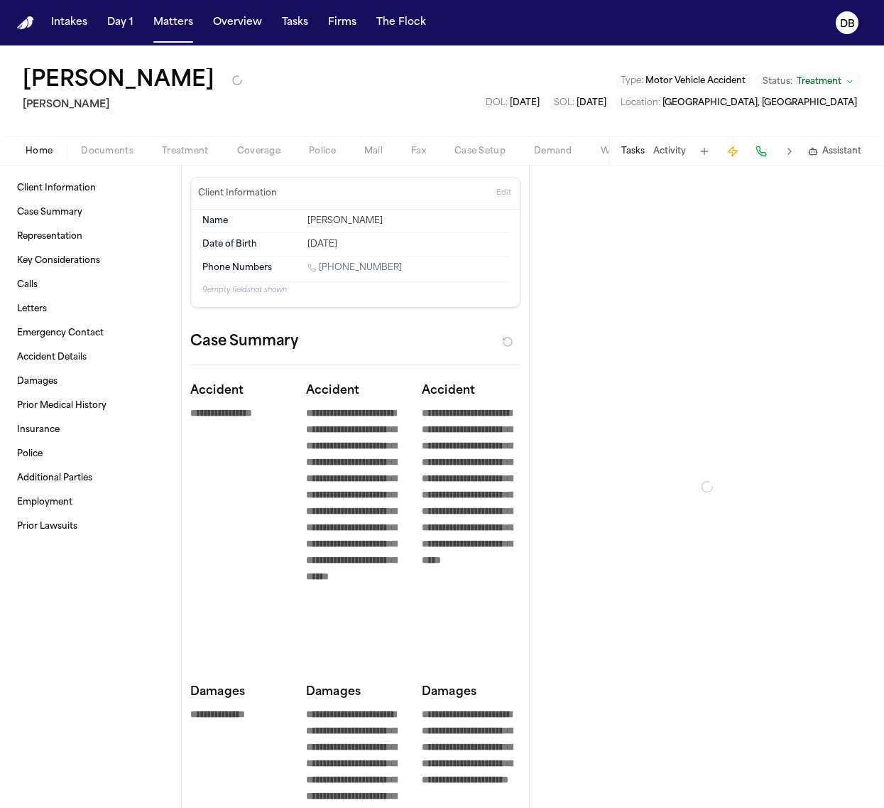
type textarea "*"
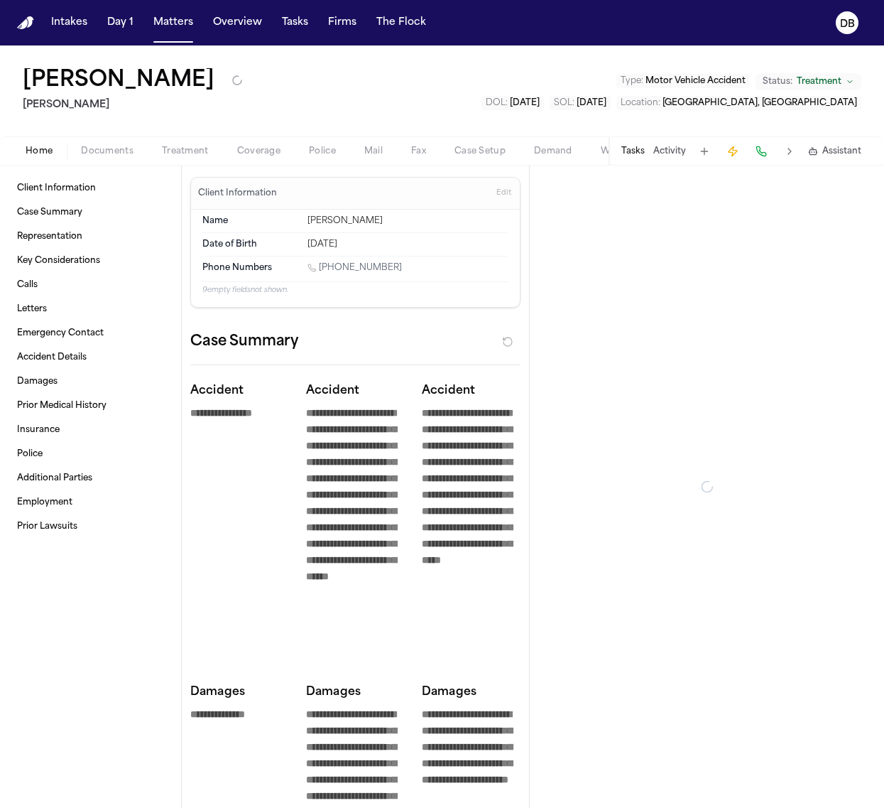
type textarea "*"
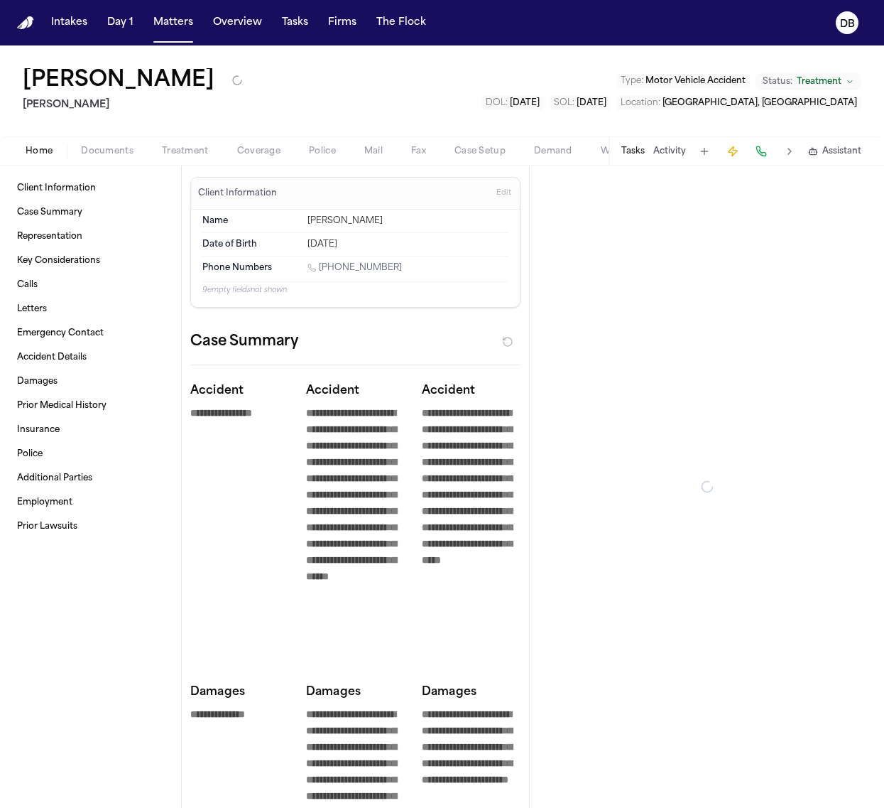
type textarea "*"
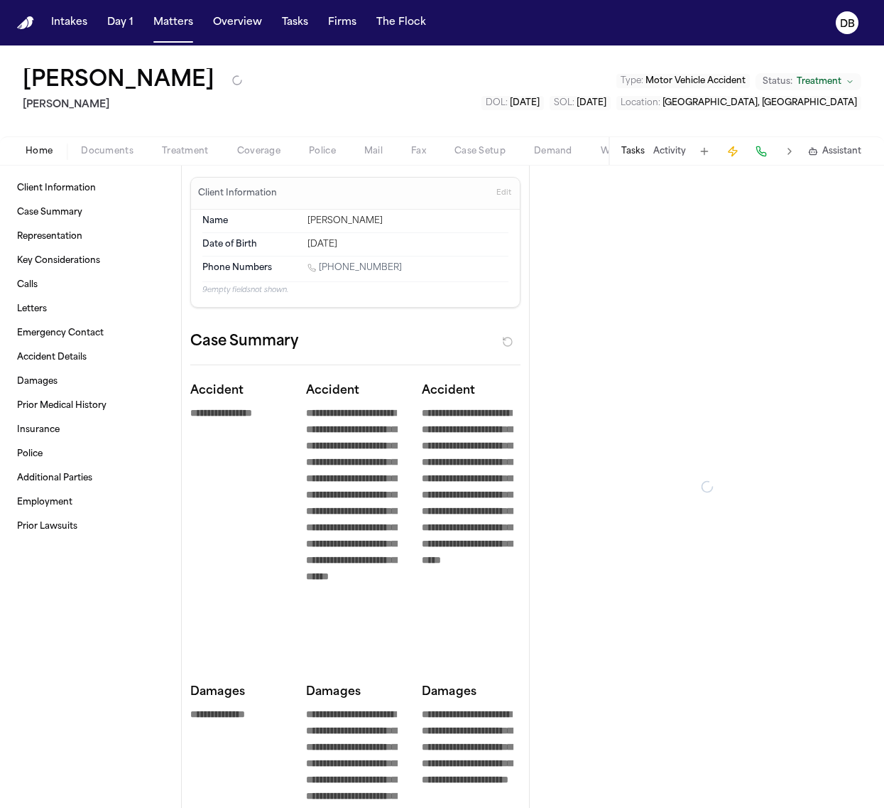
type textarea "*"
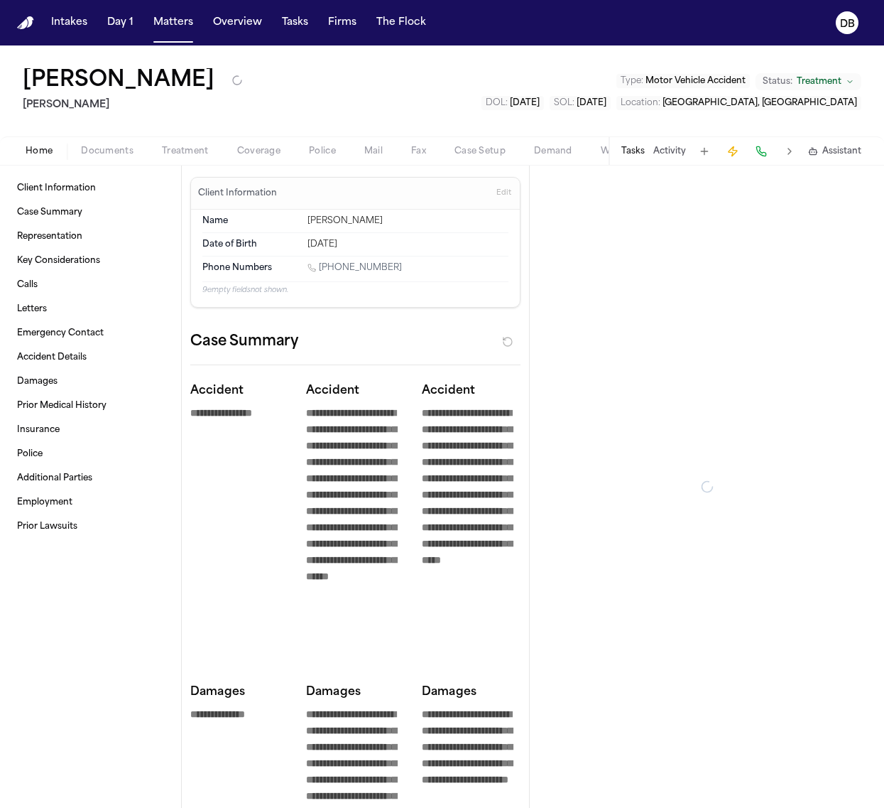
type textarea "*"
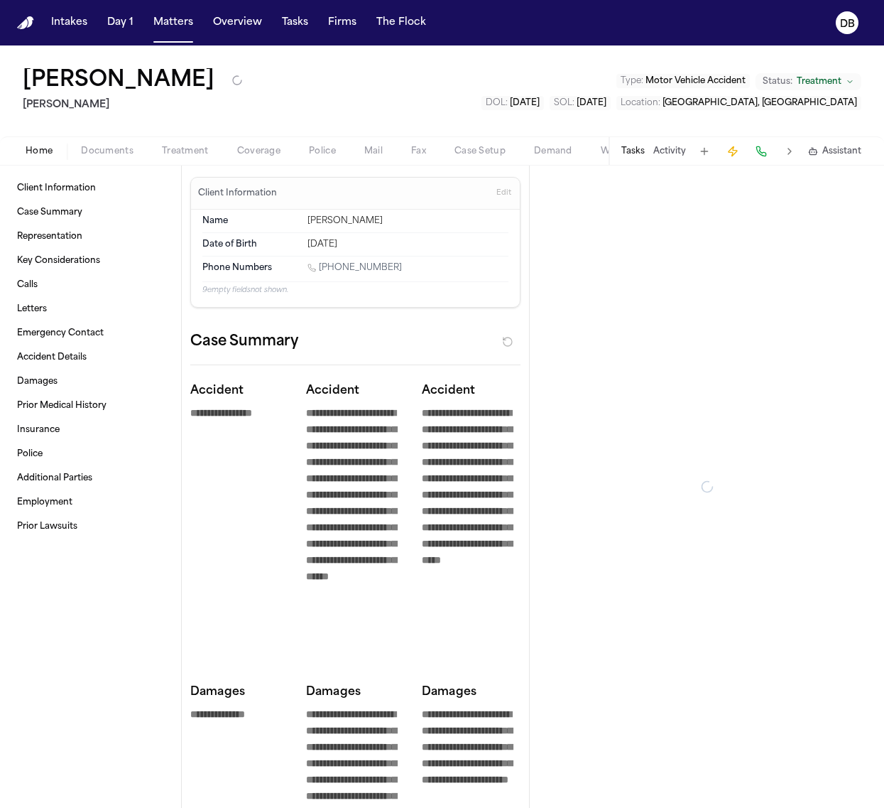
type textarea "*"
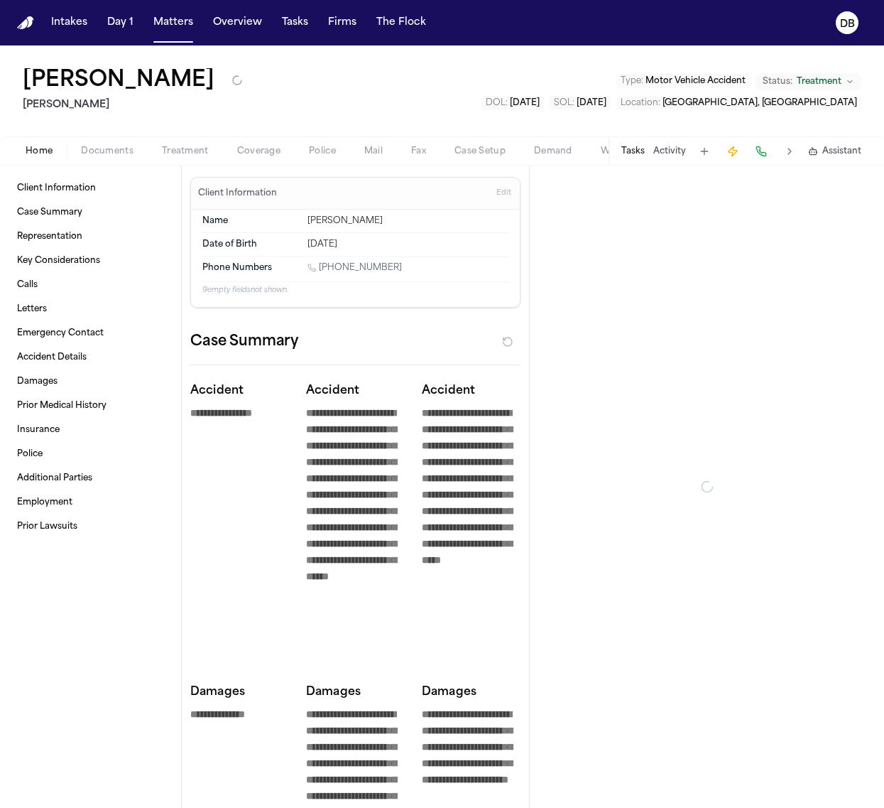
type textarea "*"
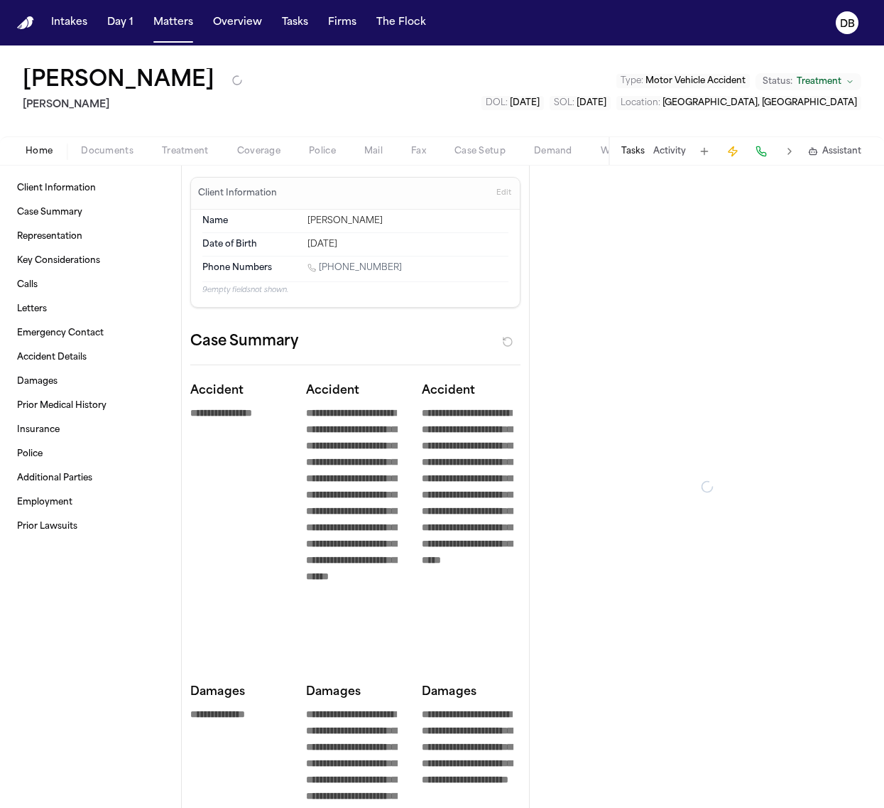
type textarea "*"
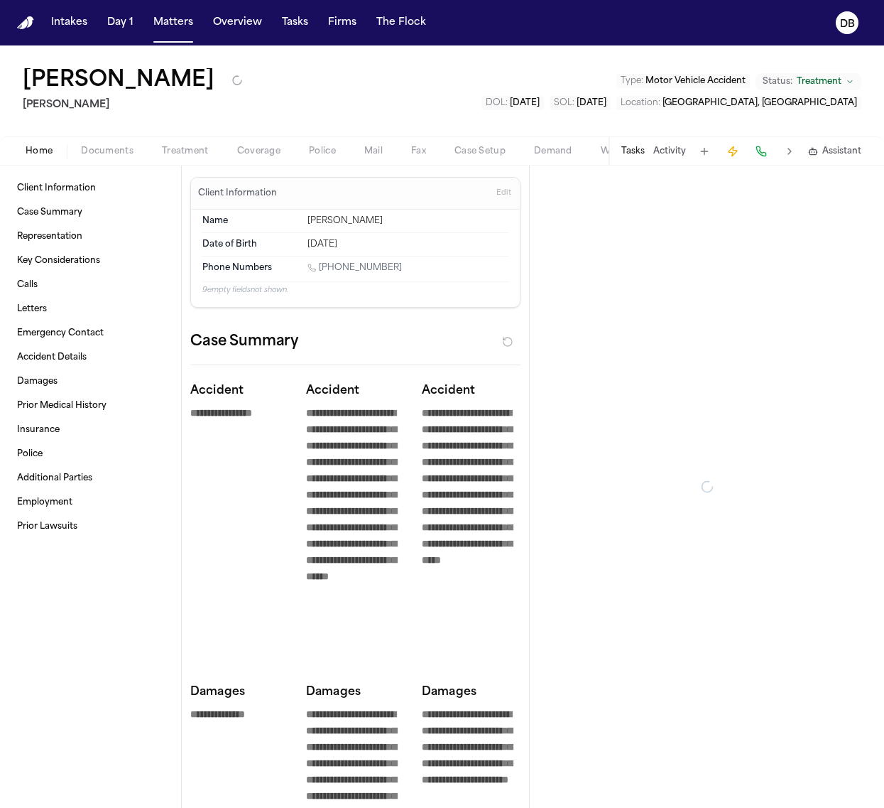
type textarea "*"
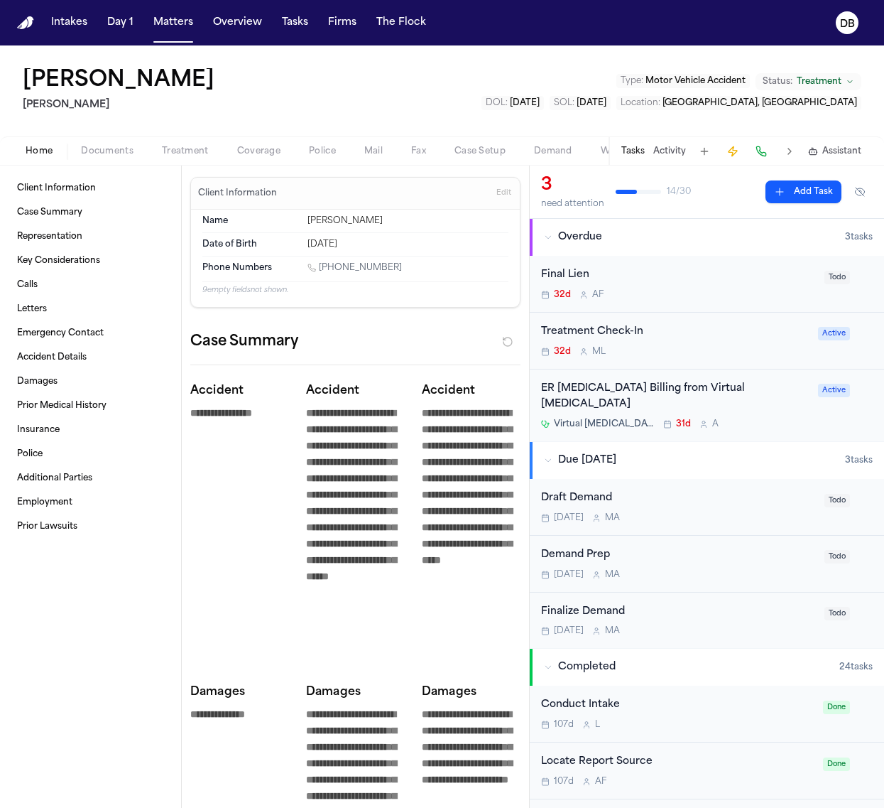
click at [693, 398] on div "ER [MEDICAL_DATA] Billing from Virtual [MEDICAL_DATA] Virtual [MEDICAL_DATA] 31…" at bounding box center [675, 406] width 269 height 50
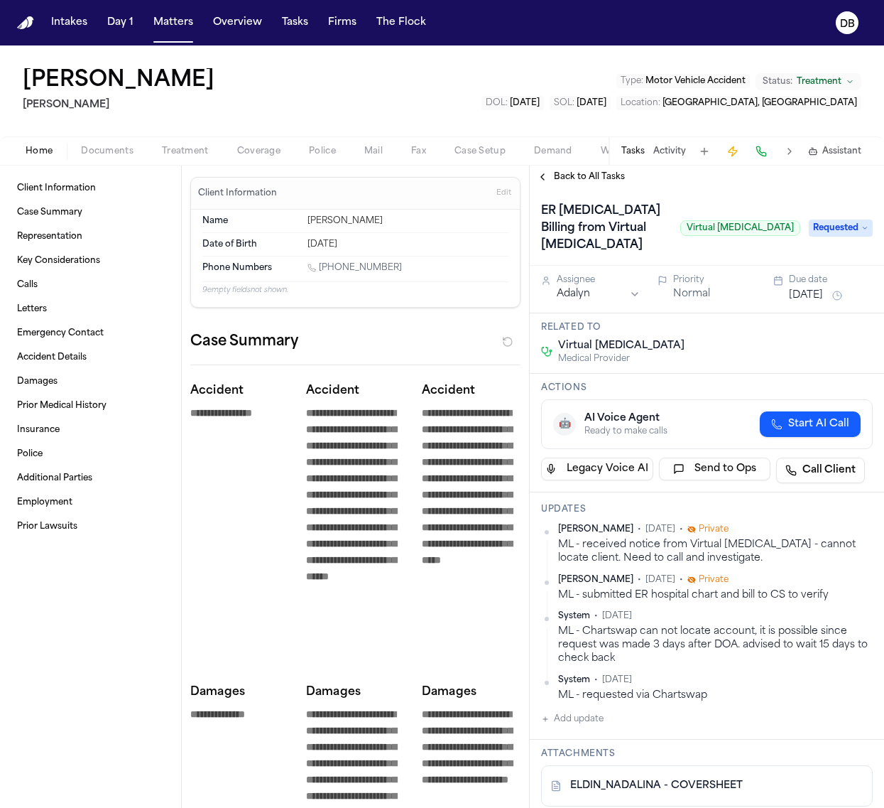
click at [600, 167] on div "Back to All Tasks" at bounding box center [707, 177] width 354 height 23
click at [599, 173] on span "Back to All Tasks" at bounding box center [589, 176] width 71 height 11
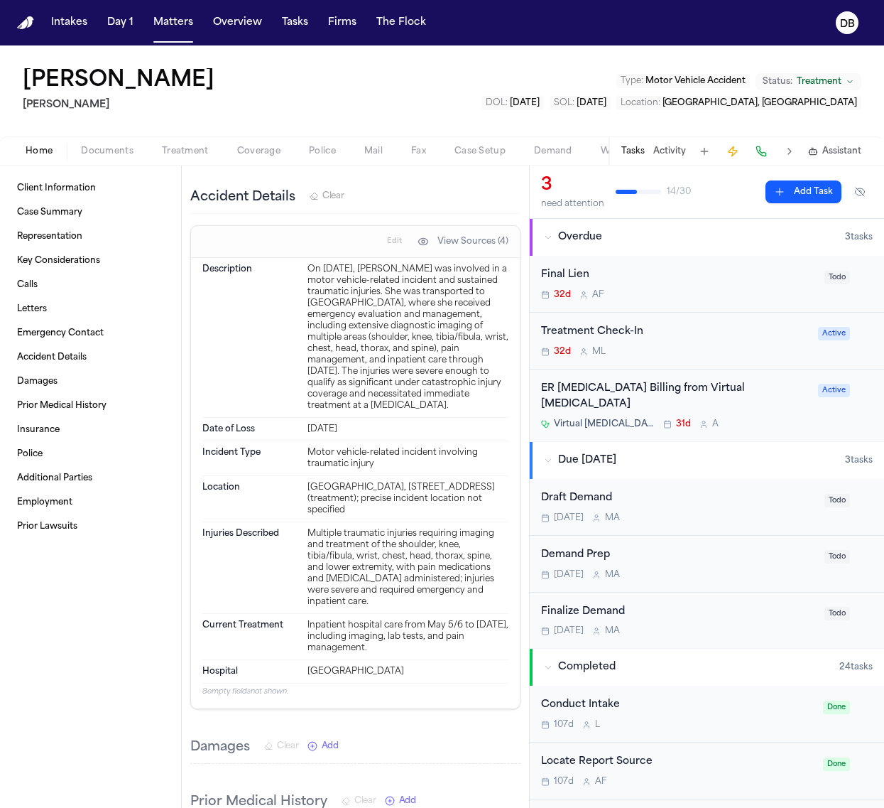
scroll to position [2220, 0]
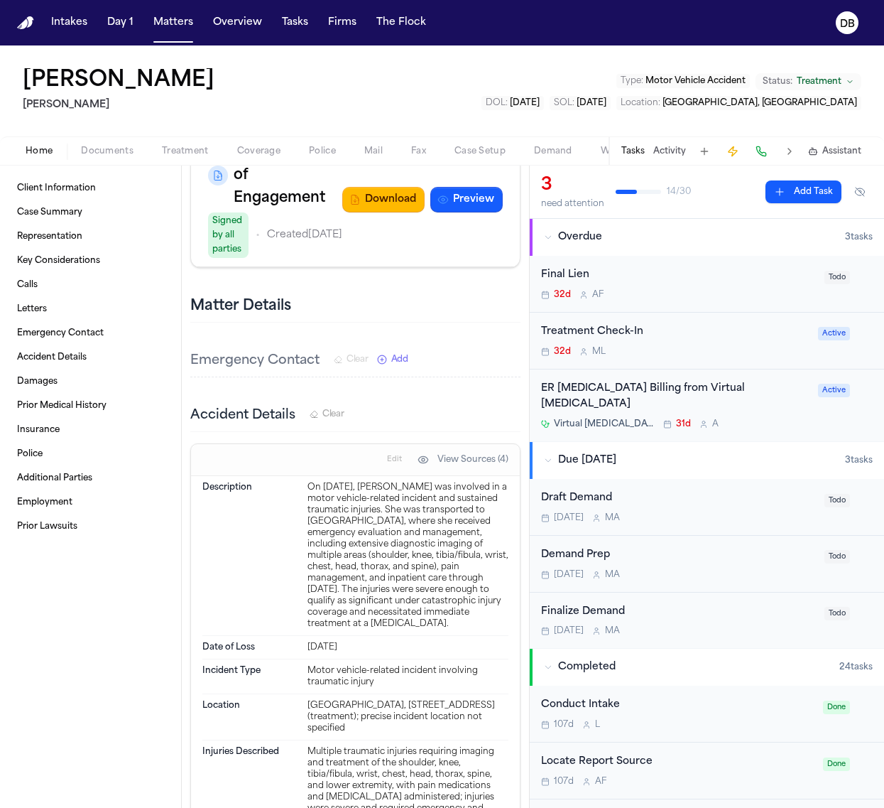
click at [112, 153] on span "Documents" at bounding box center [107, 151] width 53 height 11
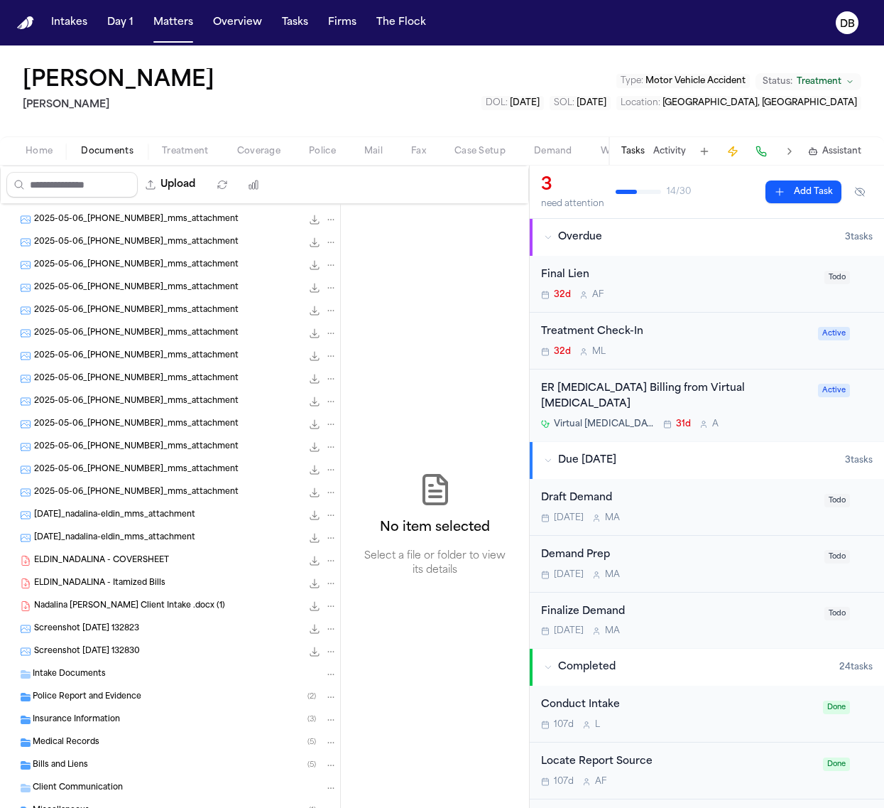
scroll to position [360, 0]
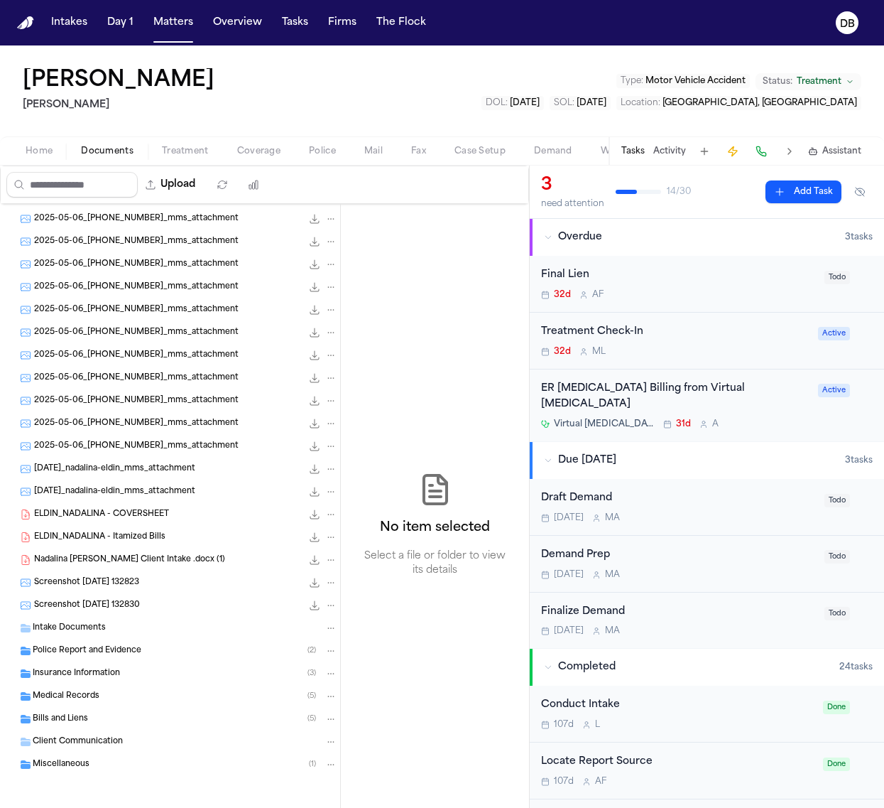
click at [160, 676] on div "Insurance Information ( 3 )" at bounding box center [185, 673] width 305 height 13
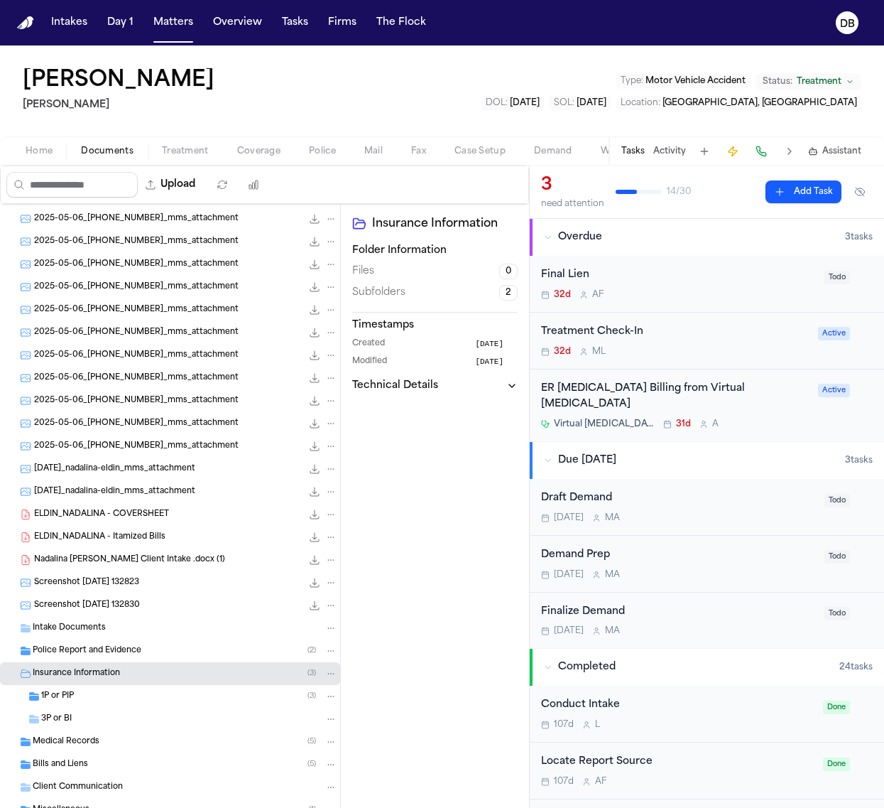
click at [222, 700] on div "1P or PIP ( 3 )" at bounding box center [189, 696] width 296 height 13
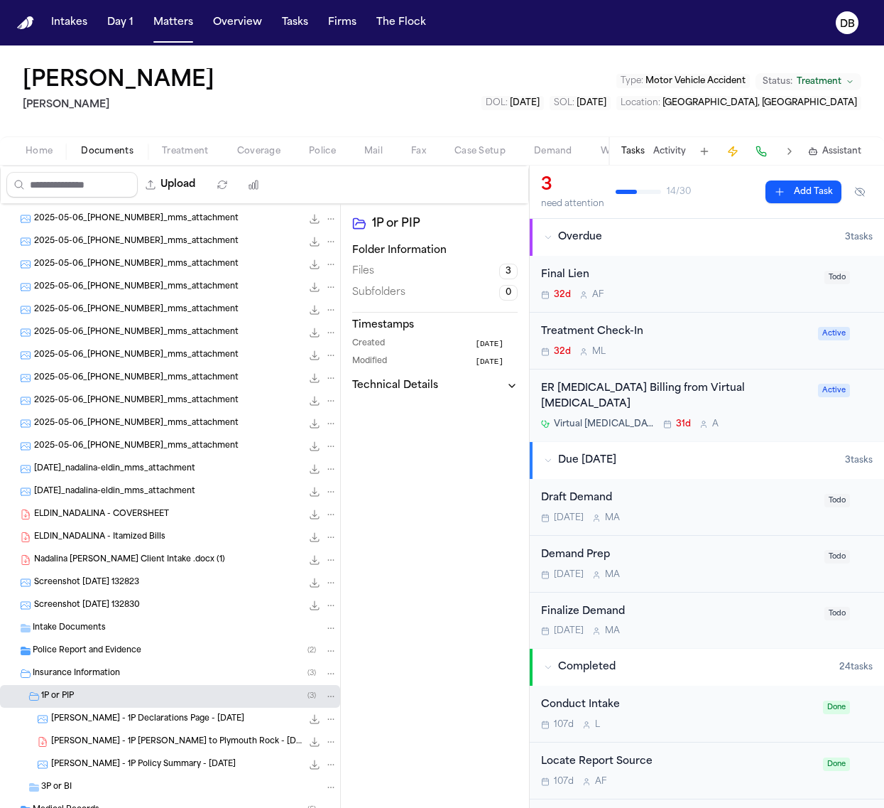
click at [702, 346] on div "32d M L" at bounding box center [675, 351] width 269 height 11
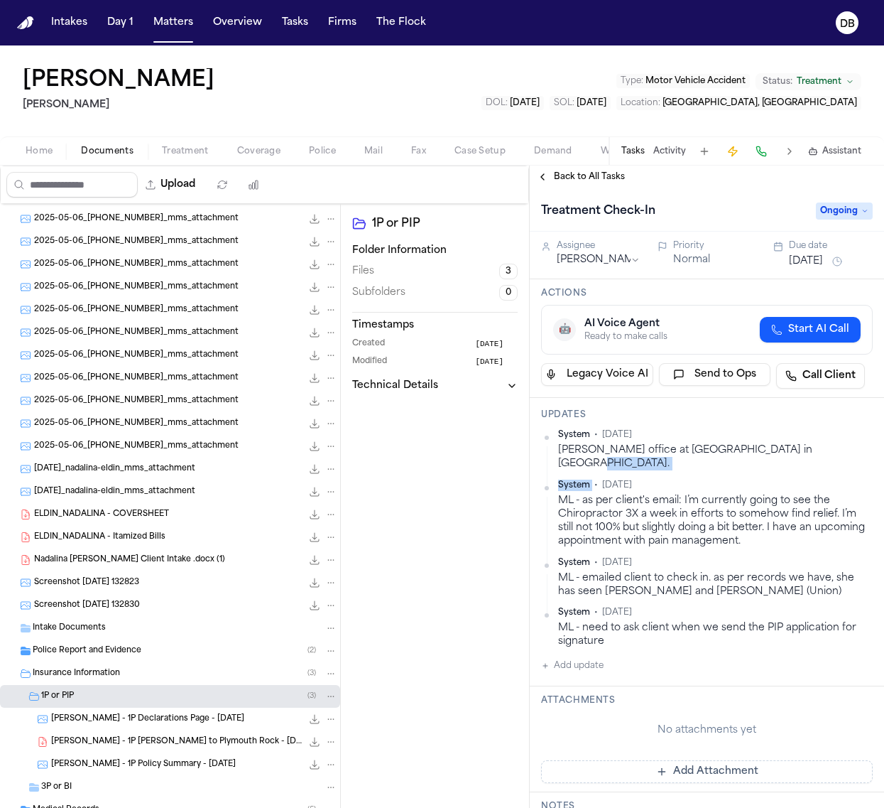
drag, startPoint x: 818, startPoint y: 446, endPoint x: 595, endPoint y: 463, distance: 223.0
click at [595, 463] on div "System • [DATE] [PERSON_NAME] office at [GEOGRAPHIC_DATA] in [GEOGRAPHIC_DATA].…" at bounding box center [707, 539] width 332 height 220
click at [838, 760] on button "Add Attachment" at bounding box center [707, 771] width 332 height 23
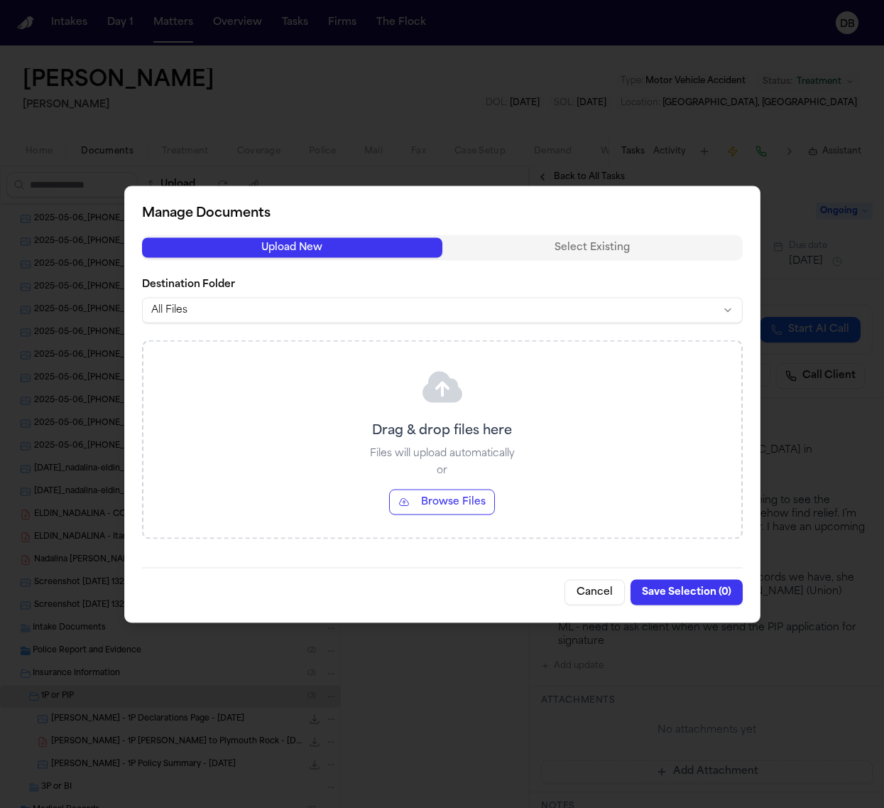
click at [604, 588] on button "Cancel" at bounding box center [595, 592] width 60 height 26
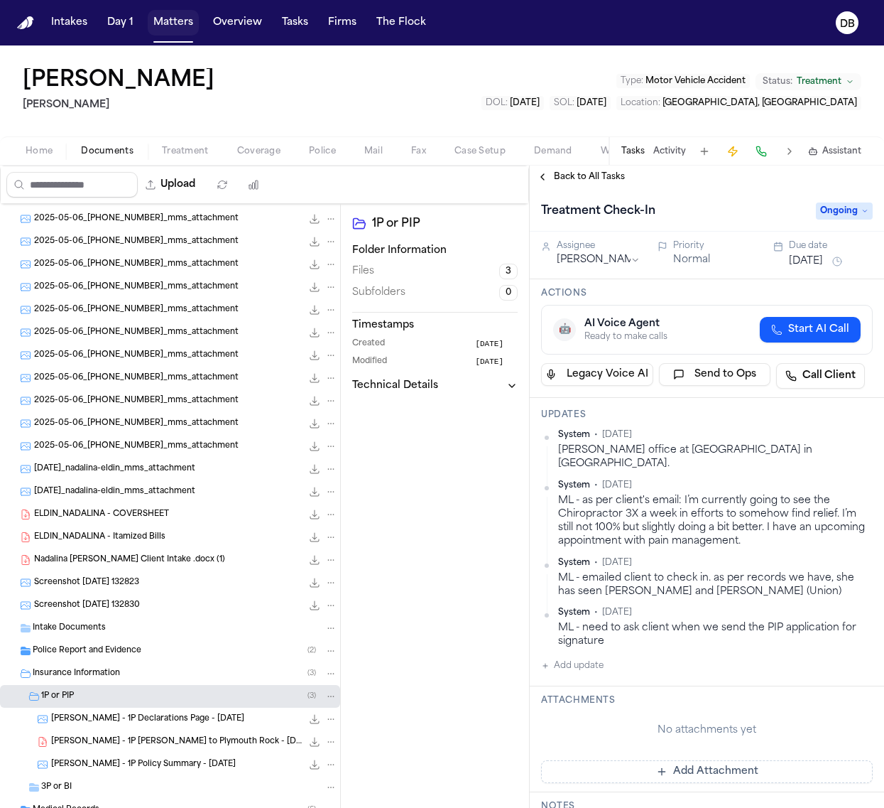
click at [161, 39] on nav "Intakes Day 1 Matters Overview Tasks Firms The Flock DB" at bounding box center [442, 22] width 884 height 45
click at [171, 31] on button "Matters" at bounding box center [173, 23] width 51 height 26
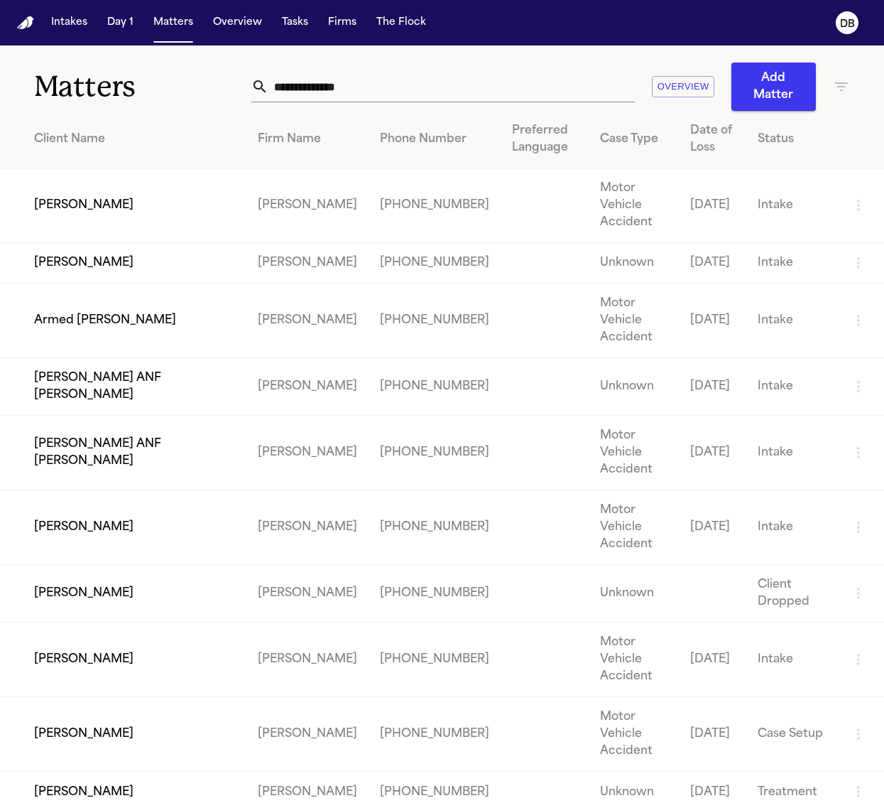
click at [517, 92] on input "text" at bounding box center [452, 86] width 367 height 31
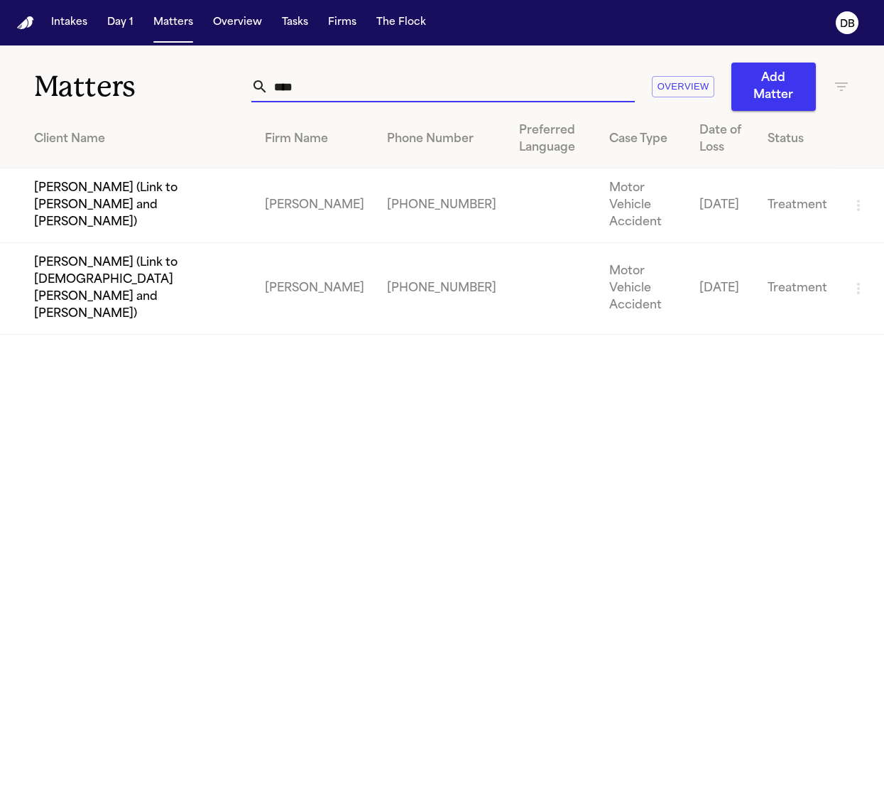
click at [133, 263] on td "[PERSON_NAME] (Link to [DEMOGRAPHIC_DATA][PERSON_NAME] and [PERSON_NAME])" at bounding box center [127, 289] width 254 height 92
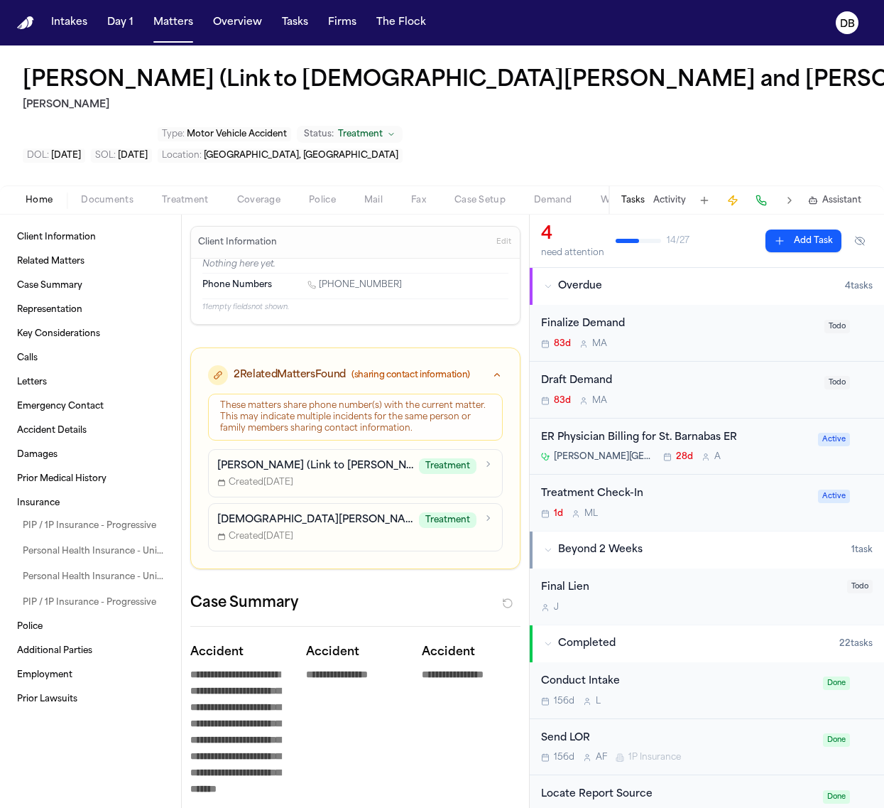
click at [789, 438] on div "ER Physician Billing for St. Barnabas ER" at bounding box center [675, 438] width 269 height 16
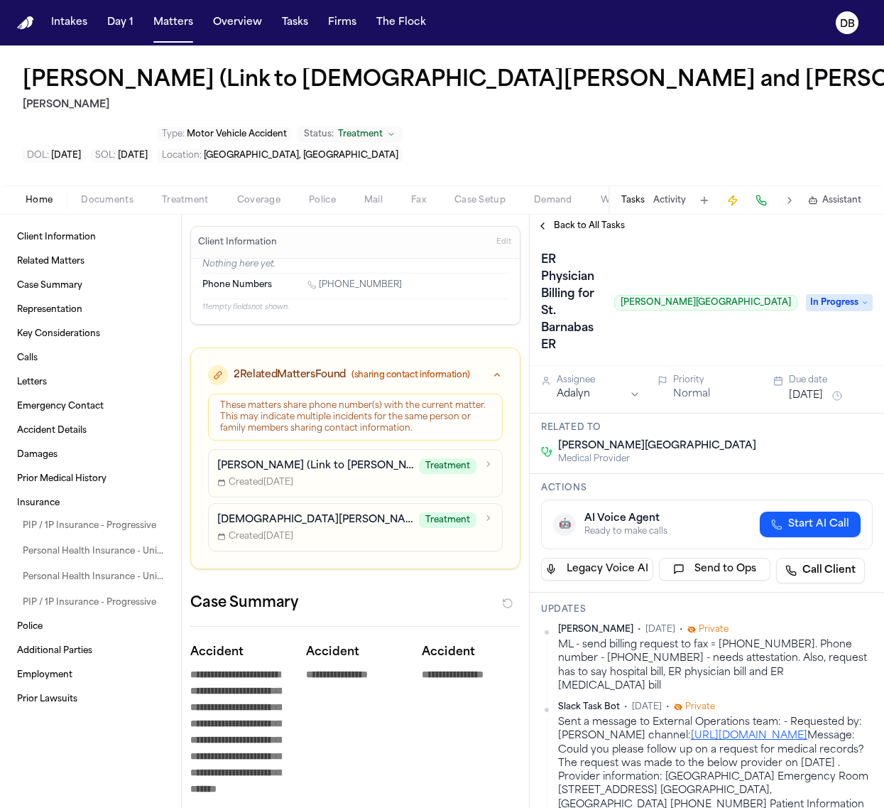
click at [584, 229] on span "Back to All Tasks" at bounding box center [589, 225] width 71 height 11
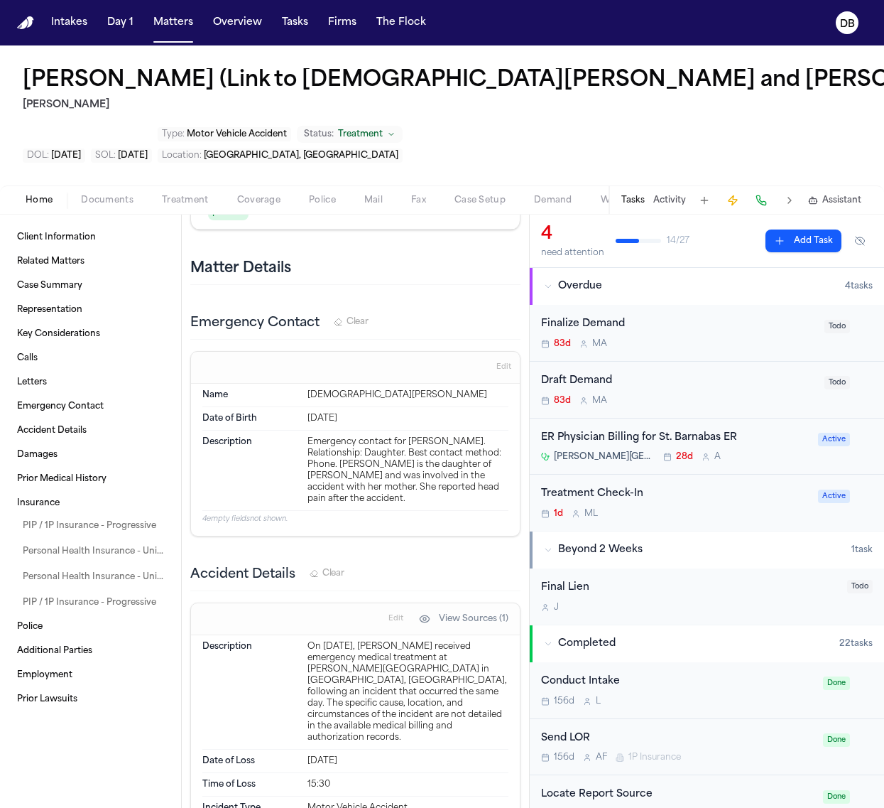
scroll to position [2398, 0]
click at [669, 92] on h1 "[PERSON_NAME] (Link to [DEMOGRAPHIC_DATA][PERSON_NAME] and [PERSON_NAME])" at bounding box center [514, 81] width 982 height 26
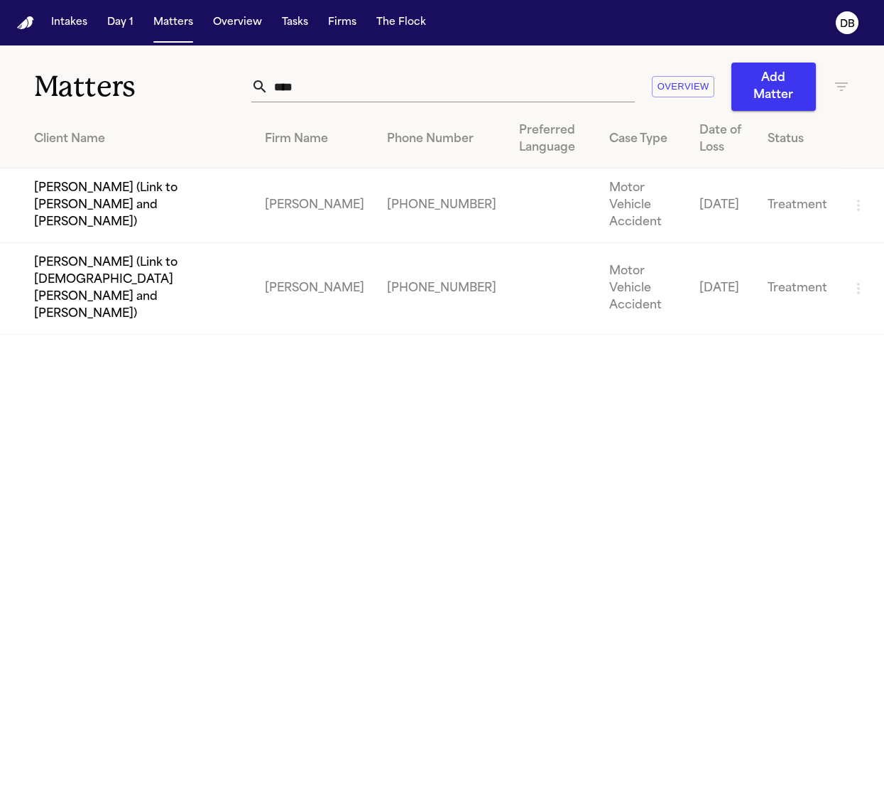
click at [119, 168] on td "[PERSON_NAME] (Link to [PERSON_NAME] and [PERSON_NAME])" at bounding box center [127, 205] width 254 height 75
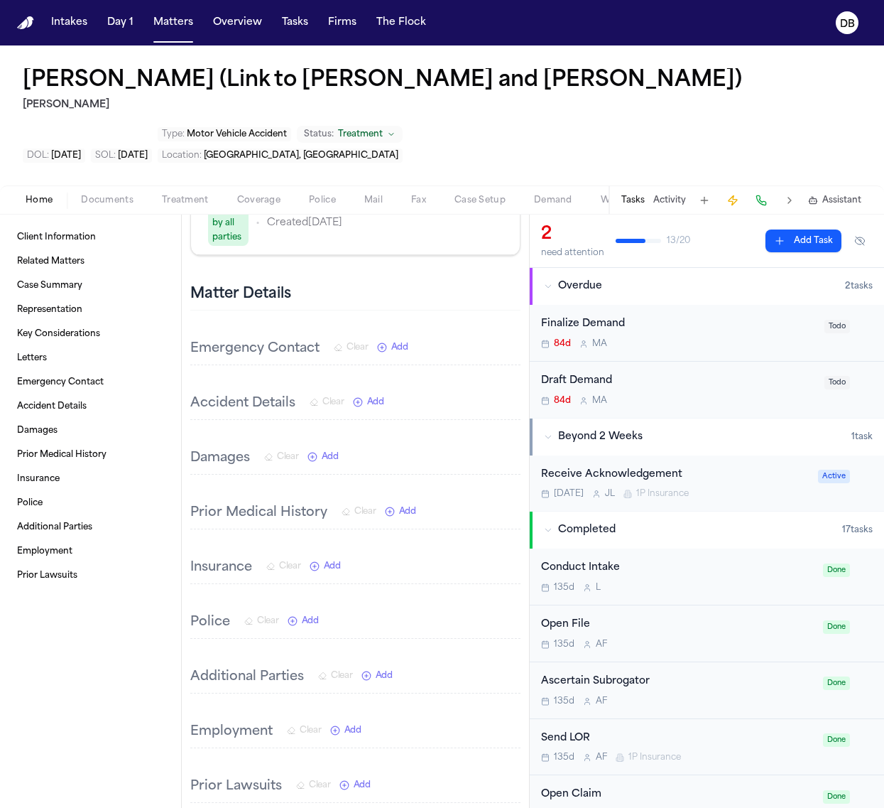
scroll to position [977, 0]
click at [686, 251] on div "2 need attention 13 / 20" at bounding box center [615, 241] width 149 height 36
click at [297, 126] on button "Status: Treatment" at bounding box center [350, 134] width 106 height 17
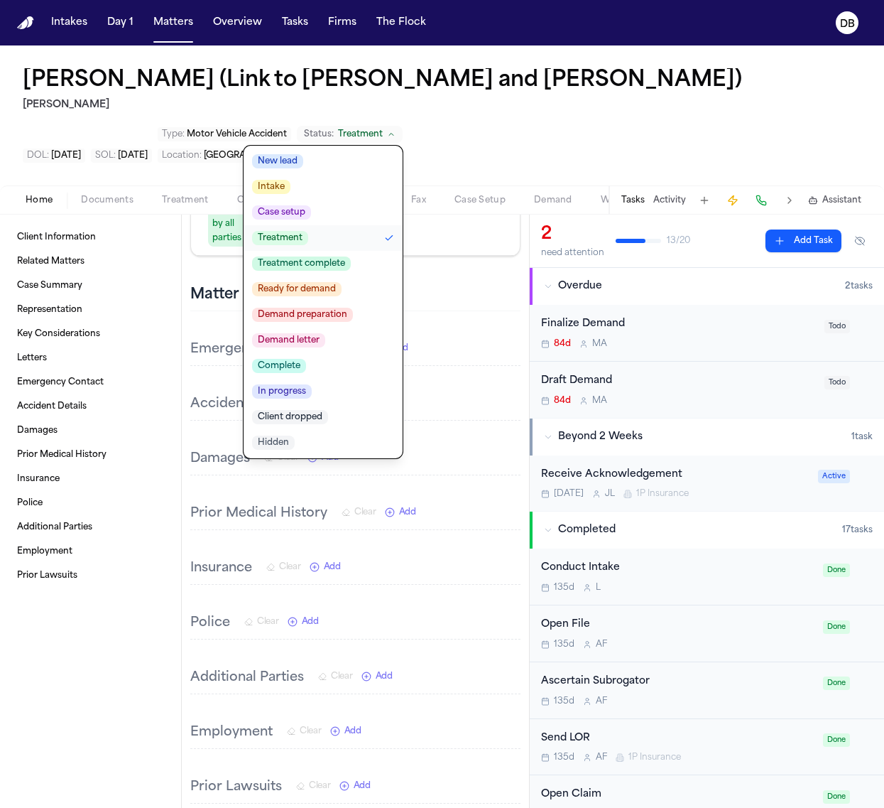
click at [252, 293] on span "Ready for demand" at bounding box center [297, 289] width 90 height 14
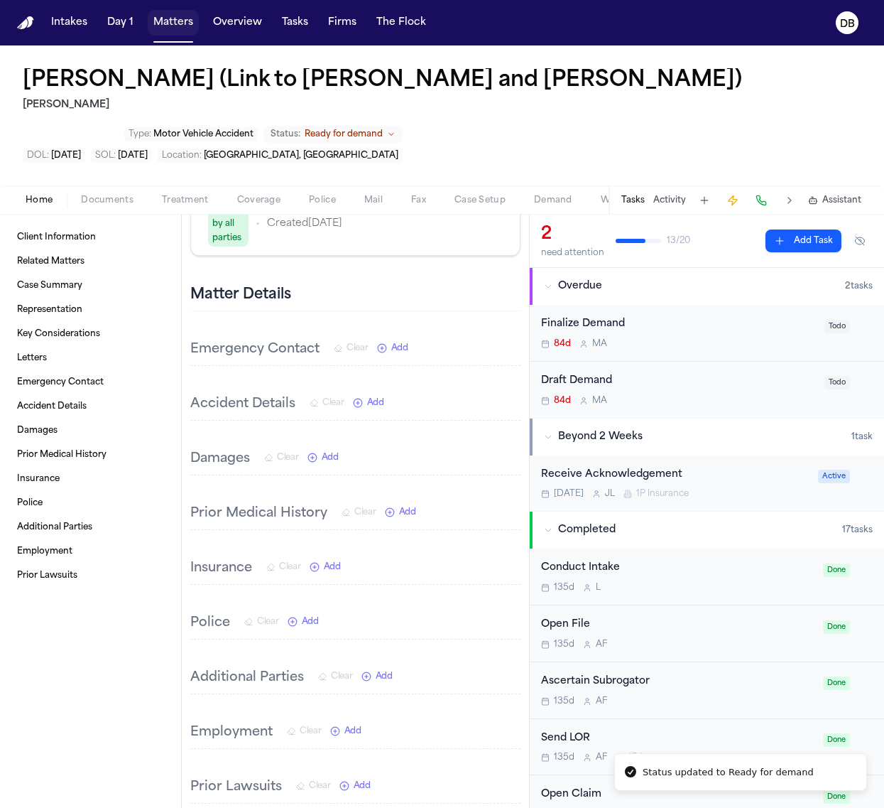
click at [163, 23] on button "Matters" at bounding box center [173, 23] width 51 height 26
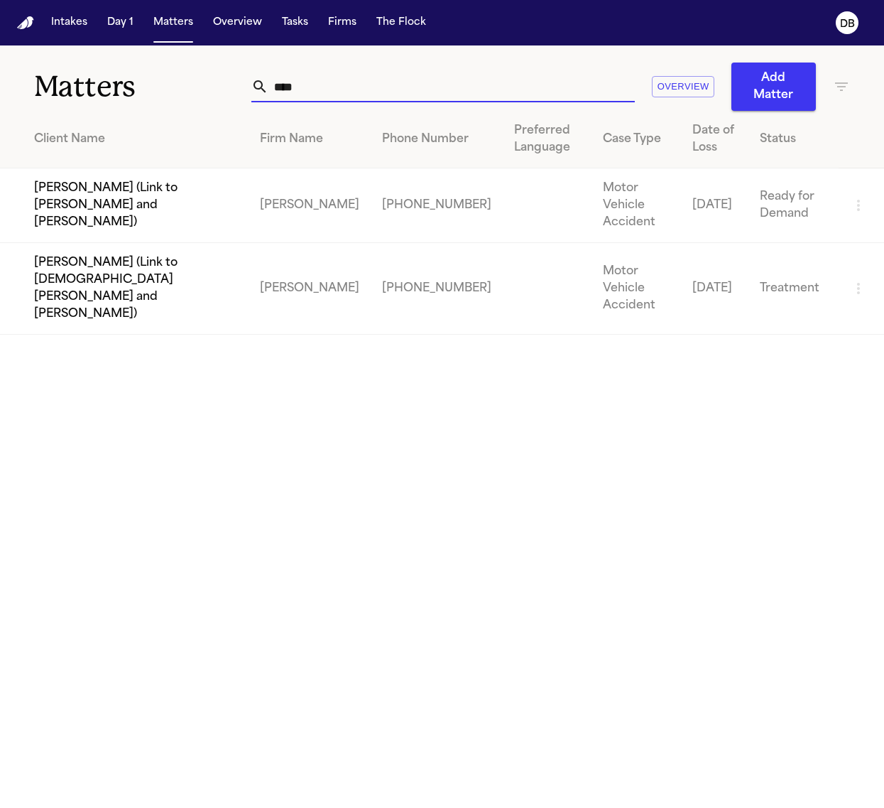
drag, startPoint x: 295, startPoint y: 80, endPoint x: 232, endPoint y: 97, distance: 65.7
click at [236, 90] on div "Matters **** Overview Add Matter" at bounding box center [442, 77] width 884 height 65
click at [352, 76] on input "****" at bounding box center [452, 86] width 367 height 31
drag, startPoint x: 353, startPoint y: 75, endPoint x: 146, endPoint y: 67, distance: 207.6
click at [146, 67] on div "Matters **** Overview Add Matter" at bounding box center [442, 77] width 884 height 65
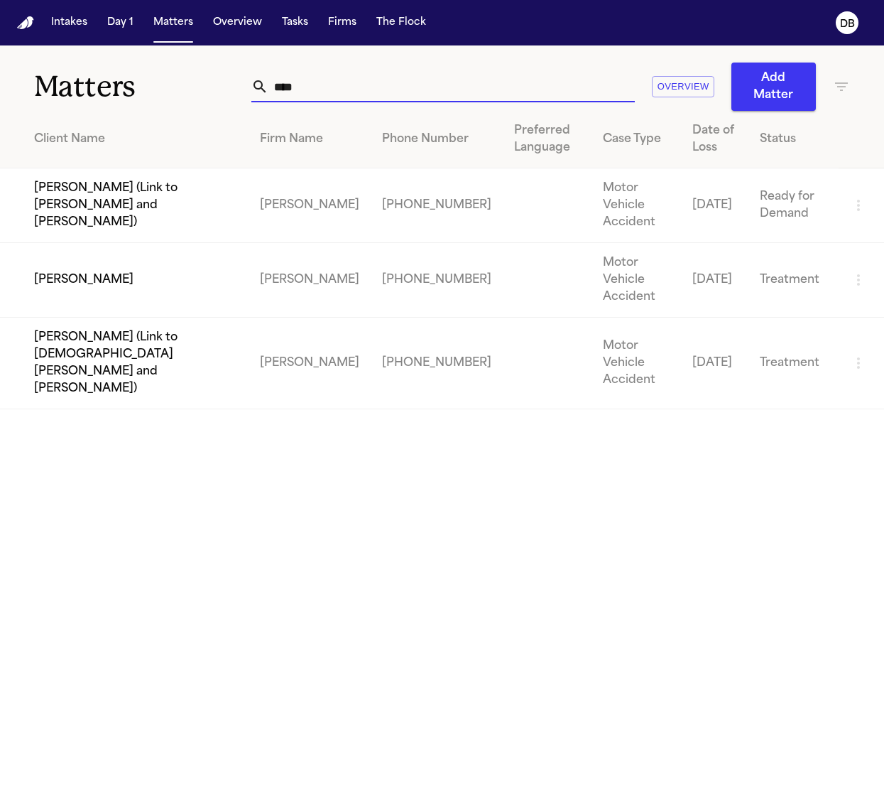
click at [171, 257] on td "[PERSON_NAME]" at bounding box center [124, 280] width 249 height 75
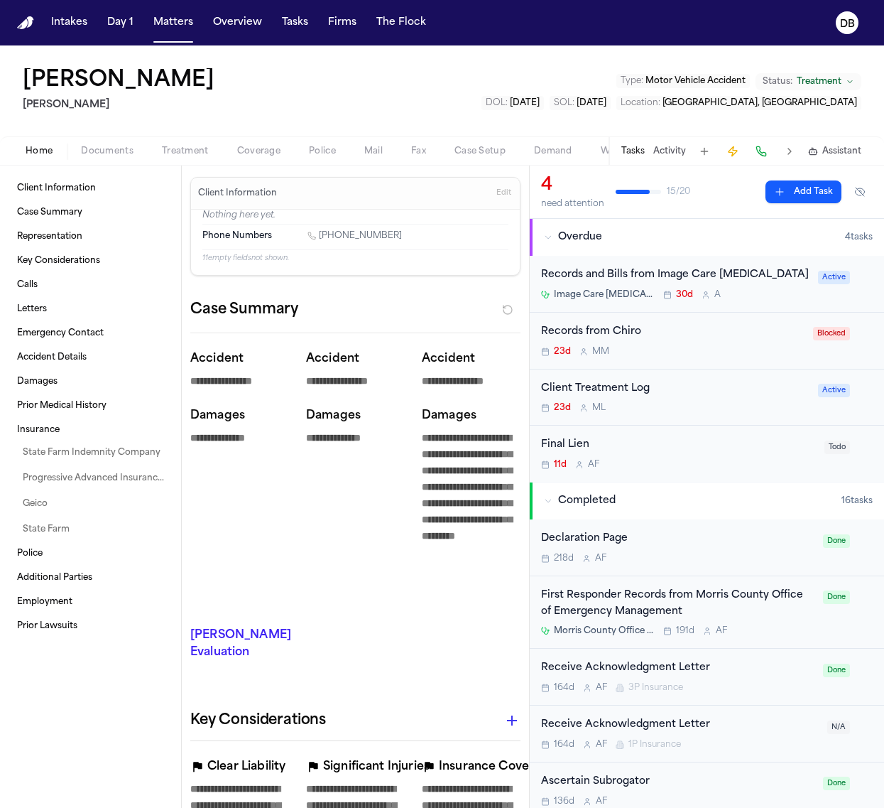
click at [764, 306] on div "Records and [PERSON_NAME] from Image Care [MEDICAL_DATA] Image Care [MEDICAL_DA…" at bounding box center [707, 284] width 354 height 57
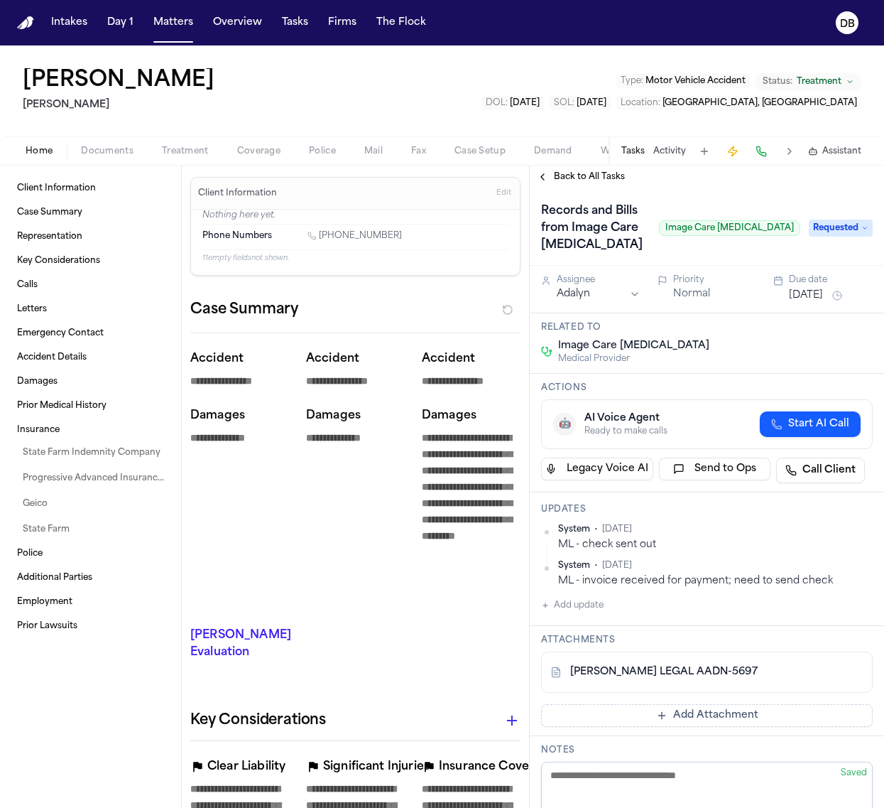
click at [574, 189] on div "Records and Bills from Image Care [MEDICAL_DATA] Image Care [MEDICAL_DATA] Requ…" at bounding box center [707, 226] width 354 height 77
click at [577, 185] on div "Back to All Tasks" at bounding box center [707, 177] width 354 height 23
click at [577, 182] on span "Back to All Tasks" at bounding box center [589, 176] width 71 height 11
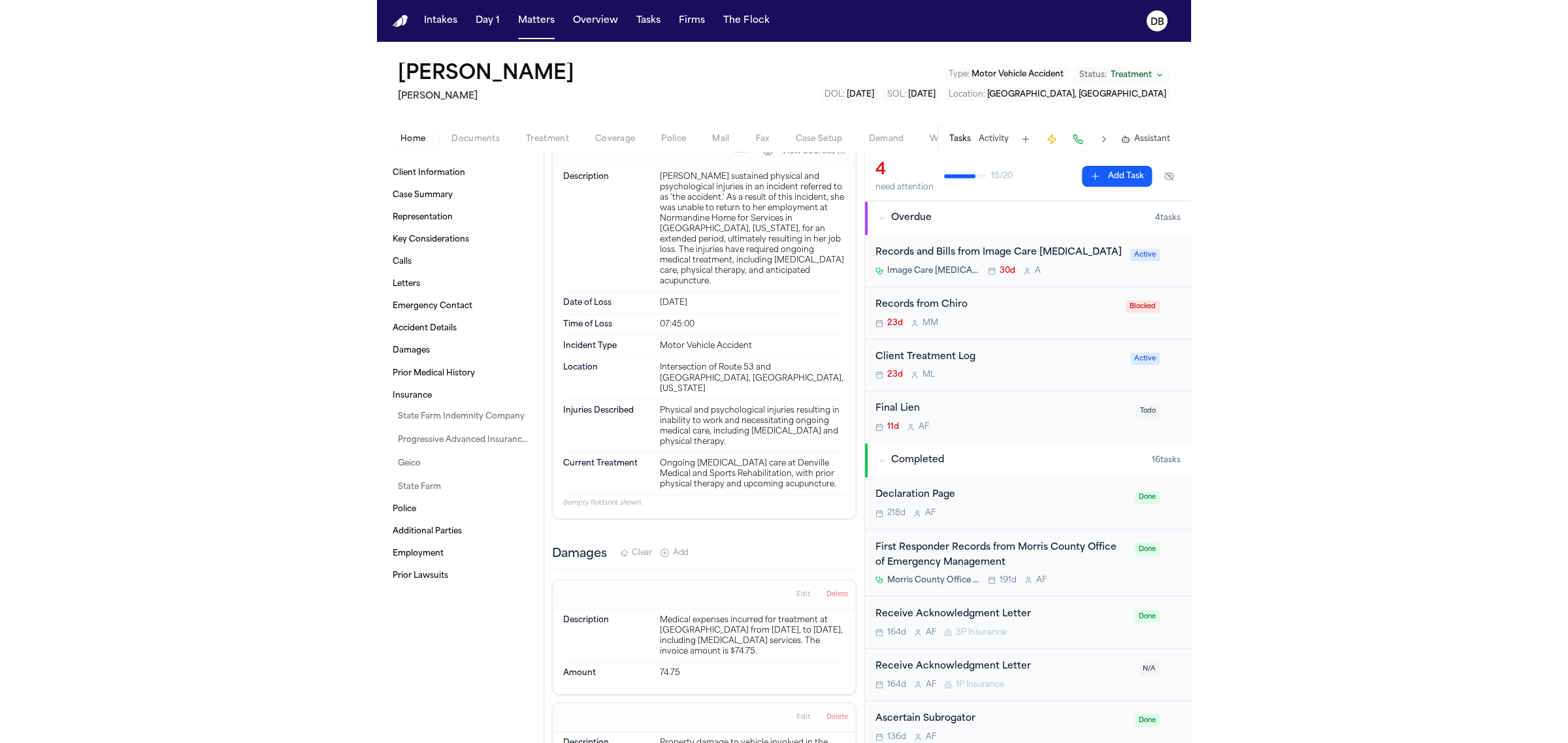
scroll to position [1389, 0]
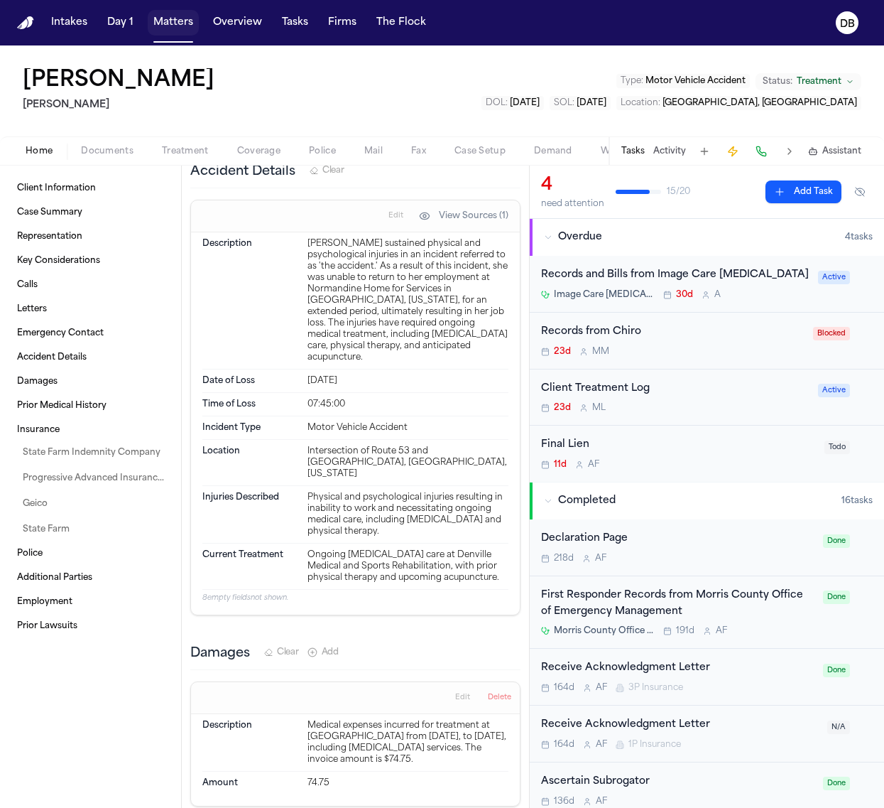
click at [168, 20] on button "Matters" at bounding box center [173, 23] width 51 height 26
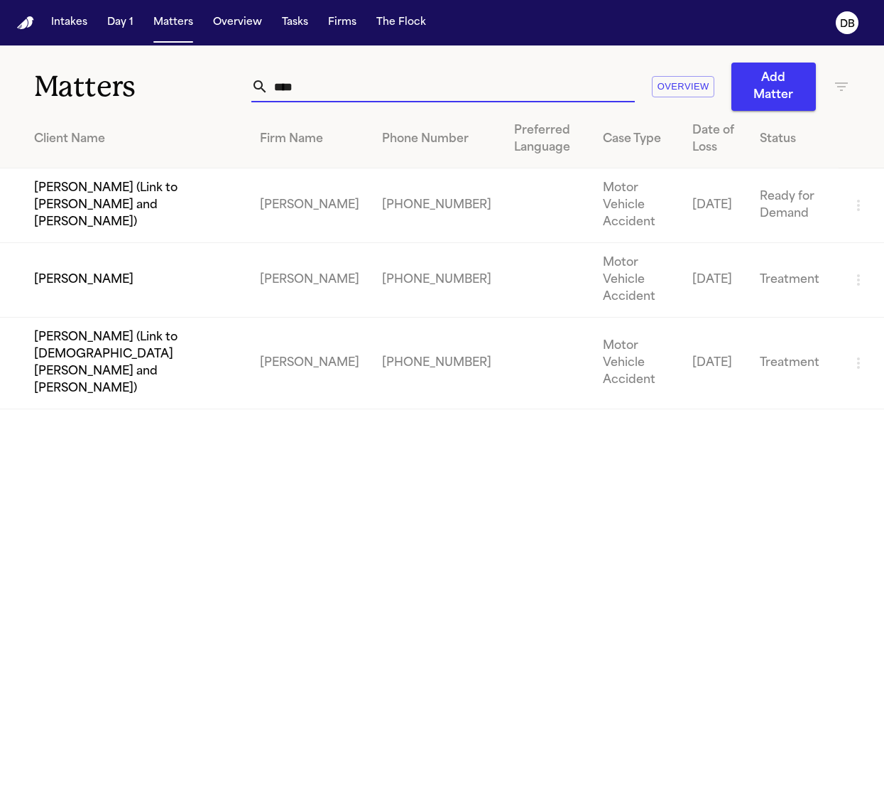
drag, startPoint x: 452, startPoint y: 79, endPoint x: 55, endPoint y: 82, distance: 397.1
click at [55, 82] on div "Matters **** Overview Add Matter" at bounding box center [442, 77] width 884 height 65
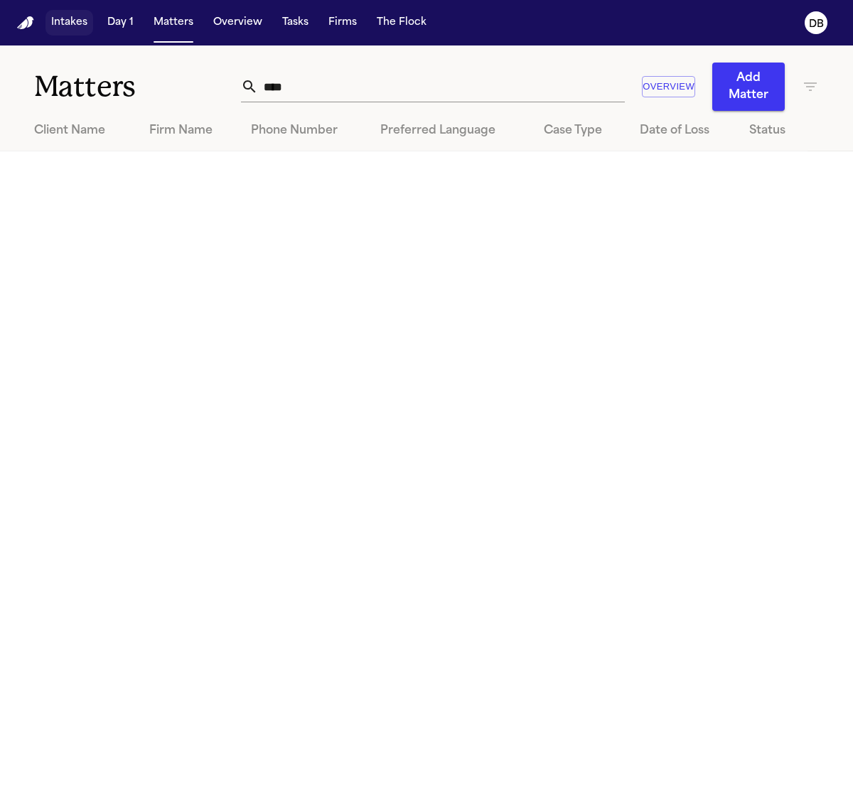
click at [60, 18] on button "Intakes" at bounding box center [69, 23] width 48 height 26
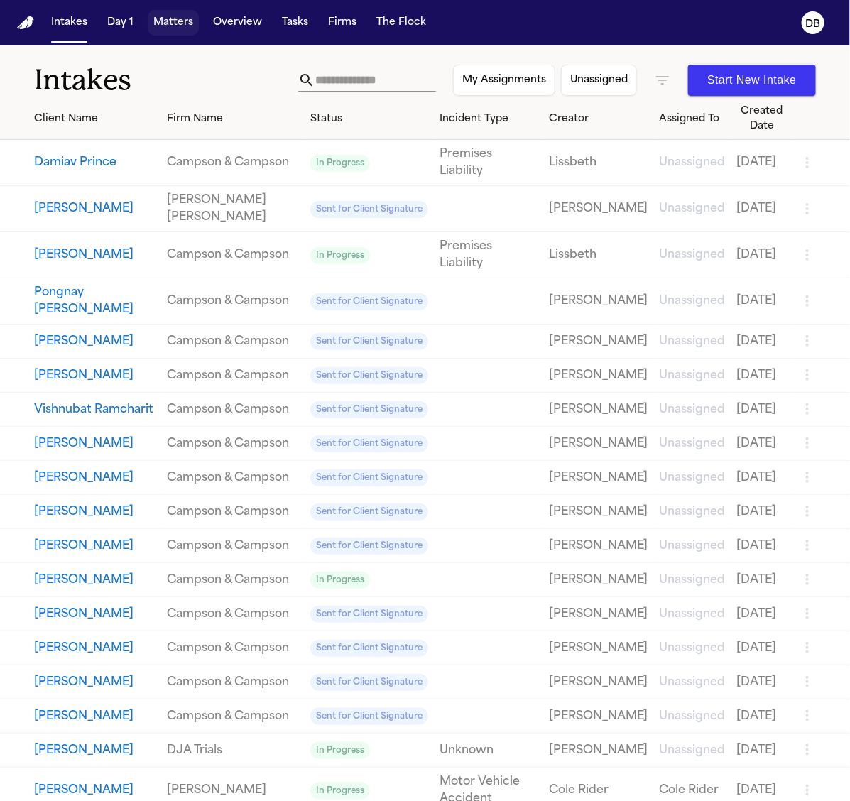
click at [168, 20] on button "Matters" at bounding box center [173, 23] width 51 height 26
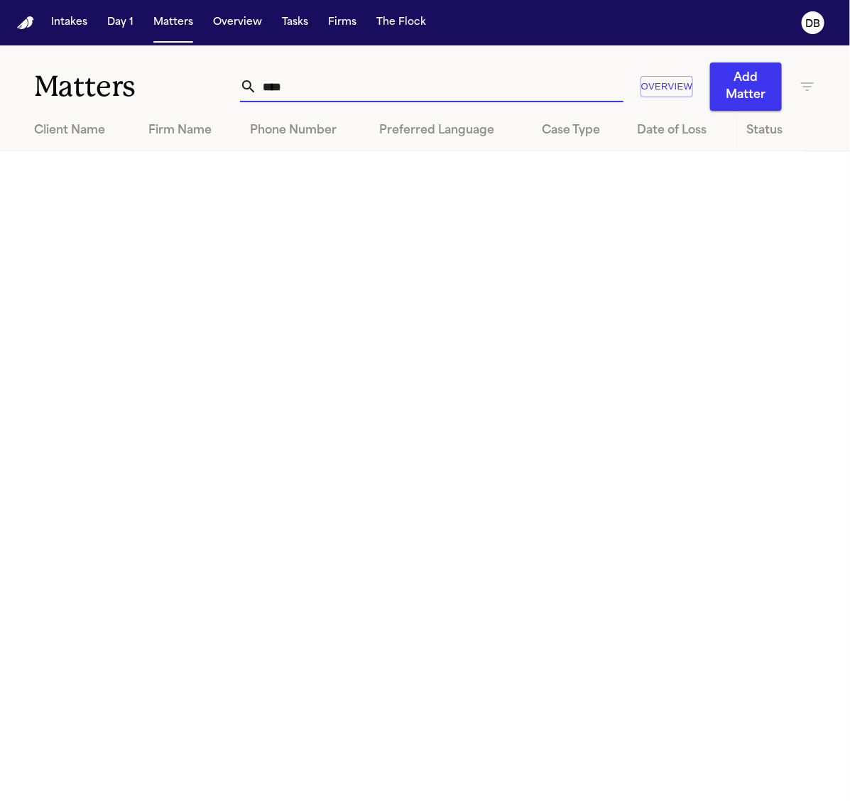
drag, startPoint x: 528, startPoint y: 80, endPoint x: 5, endPoint y: 90, distance: 523.0
click at [37, 93] on div "Matters **** Overview Add Matter" at bounding box center [425, 77] width 850 height 65
click at [94, 126] on div "Client Name" at bounding box center [80, 130] width 92 height 17
click at [163, 125] on div "Firm Name" at bounding box center [193, 130] width 78 height 17
click at [302, 133] on div "Phone Number" at bounding box center [307, 130] width 105 height 17
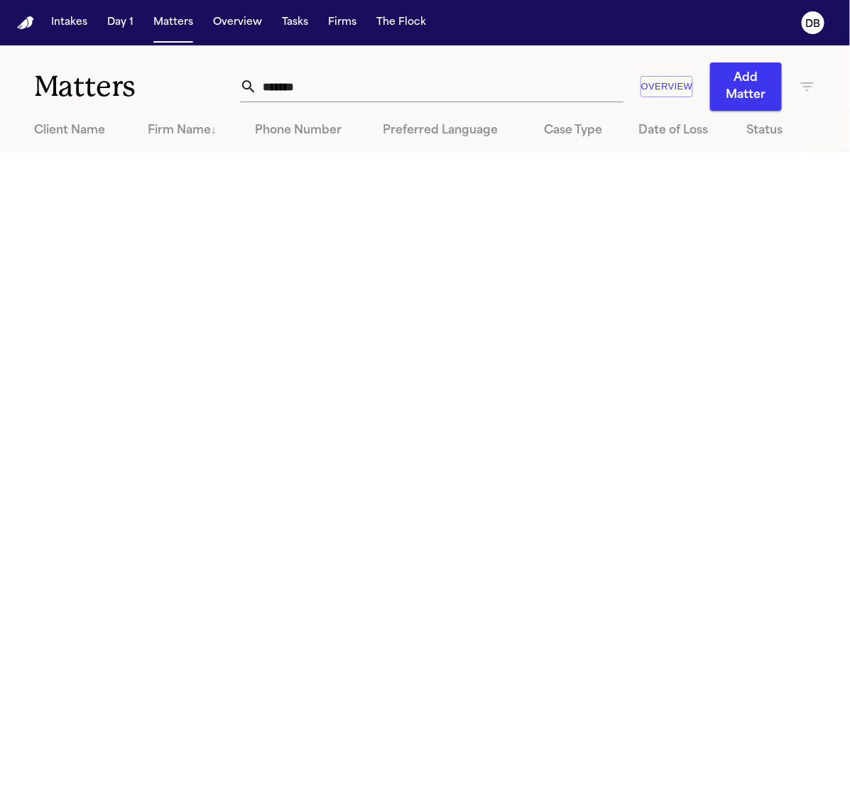
click at [402, 126] on div "Preferred Language" at bounding box center [452, 130] width 139 height 17
click at [581, 129] on div "Case Type" at bounding box center [580, 130] width 72 height 17
click at [649, 136] on div "Date of Loss" at bounding box center [681, 130] width 85 height 17
click at [158, 27] on button "Matters" at bounding box center [173, 23] width 51 height 26
click at [76, 18] on button "Intakes" at bounding box center [69, 23] width 48 height 26
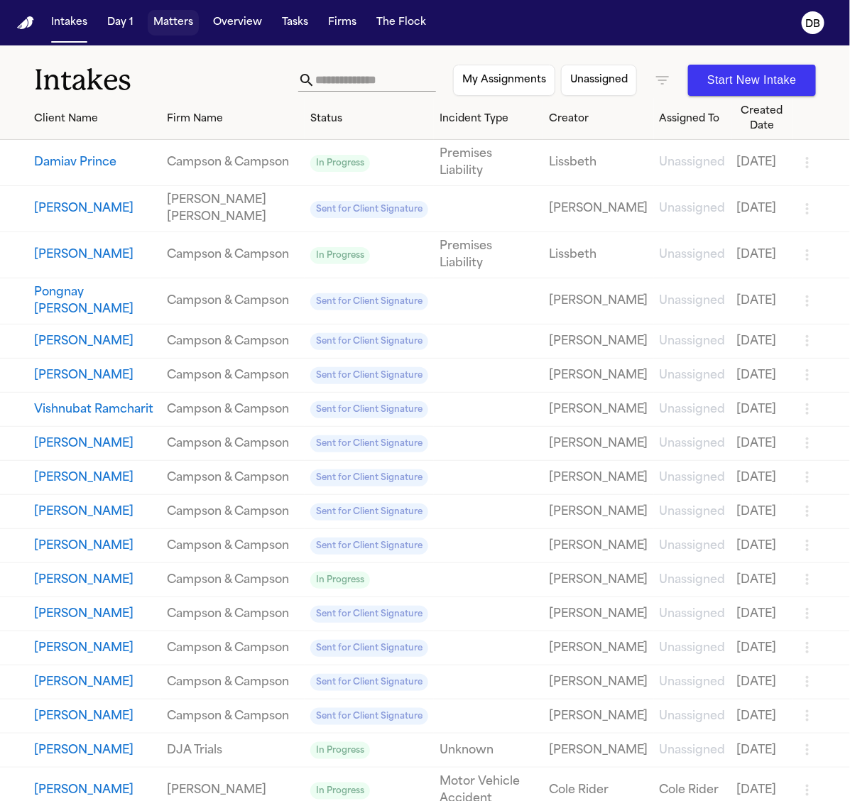
click at [176, 23] on button "Matters" at bounding box center [173, 23] width 51 height 26
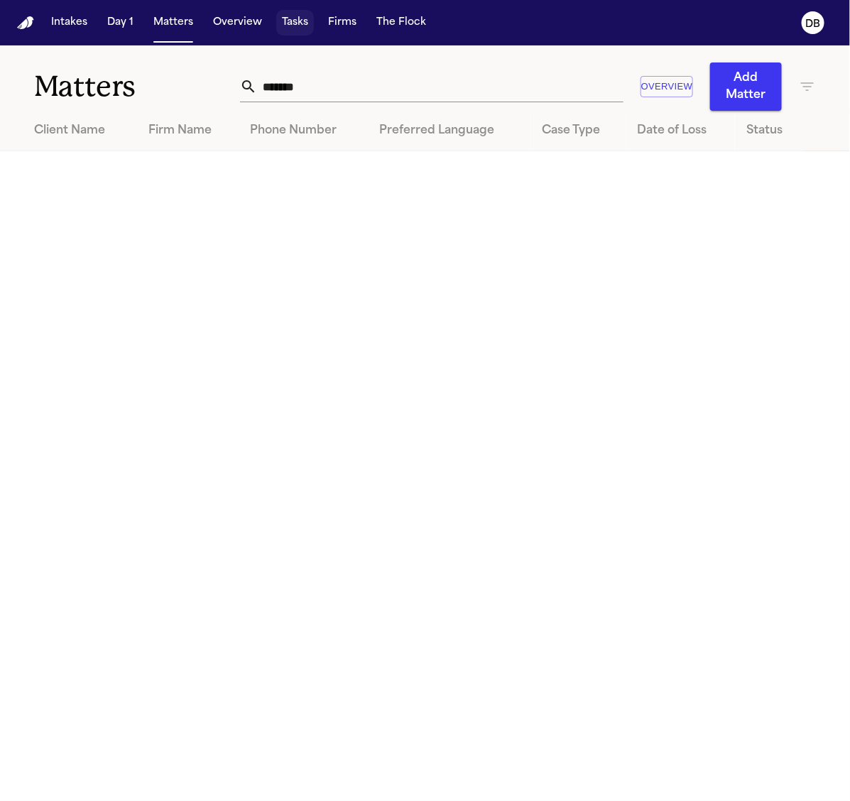
click at [288, 15] on button "Tasks" at bounding box center [295, 23] width 38 height 26
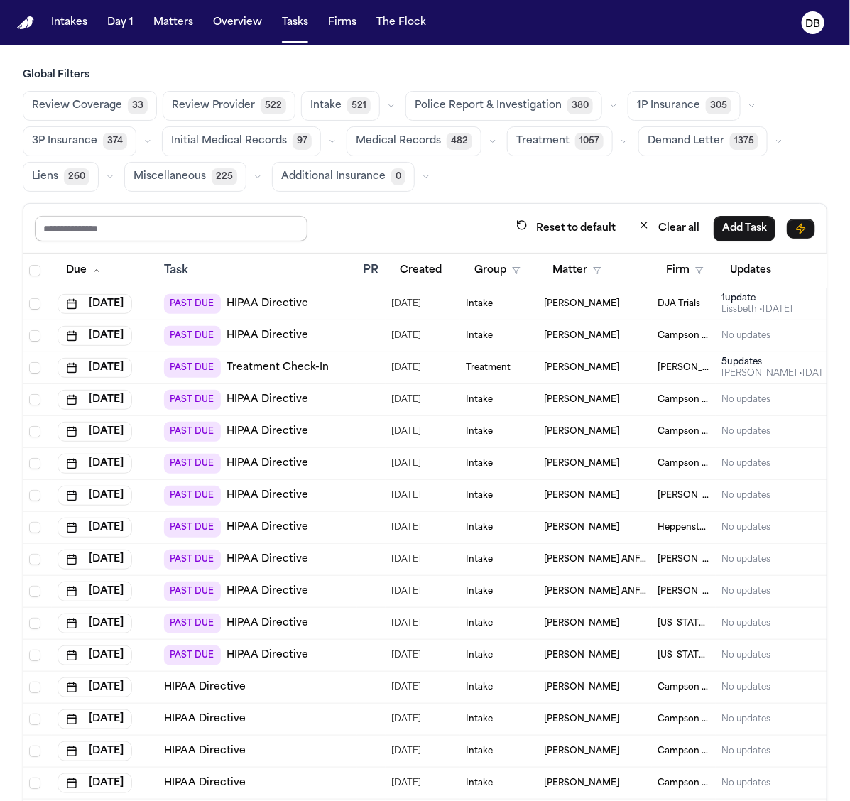
click at [229, 229] on input "text" at bounding box center [171, 229] width 273 height 26
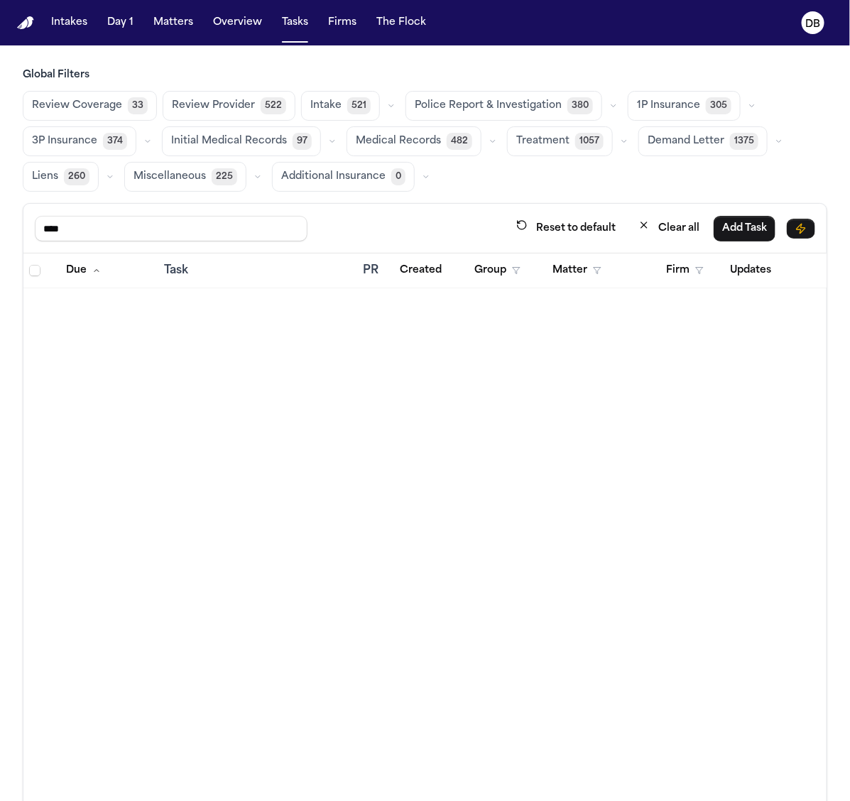
click at [236, 408] on div "Due Task PR Created Group Matter Firm Updates Status 3 Assignee 2" at bounding box center [424, 576] width 803 height 645
